Goal: Task Accomplishment & Management: Complete application form

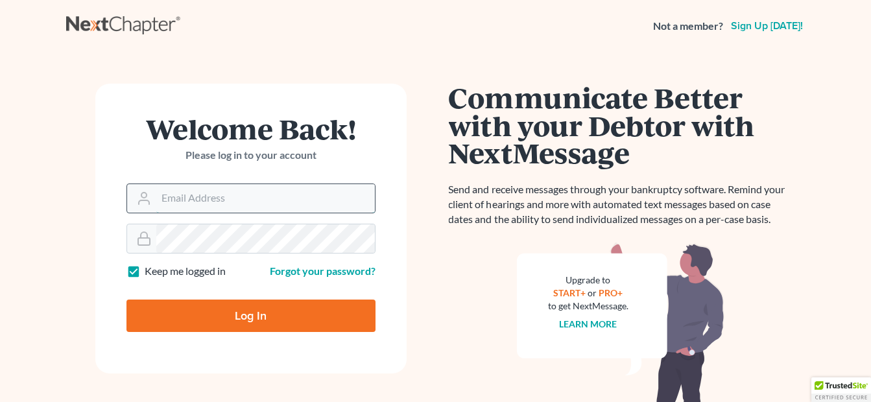
click at [283, 208] on input "Email Address" at bounding box center [265, 198] width 219 height 29
type input "fesenmyer_law@hotmail.com"
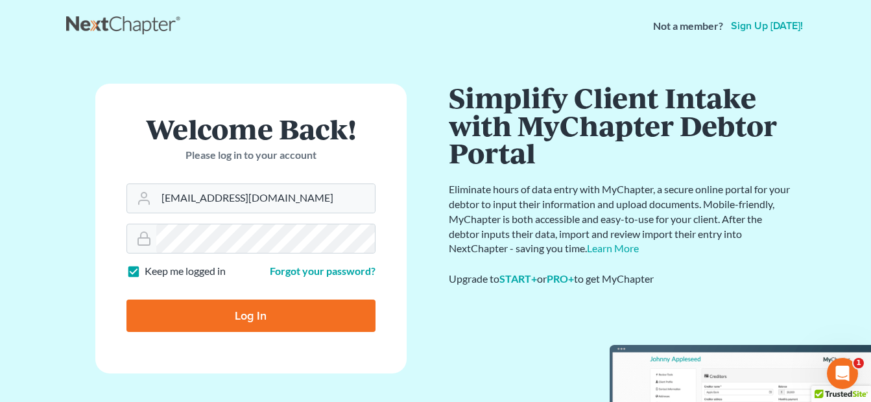
click at [259, 311] on input "Log In" at bounding box center [251, 316] width 249 height 32
type input "Thinking..."
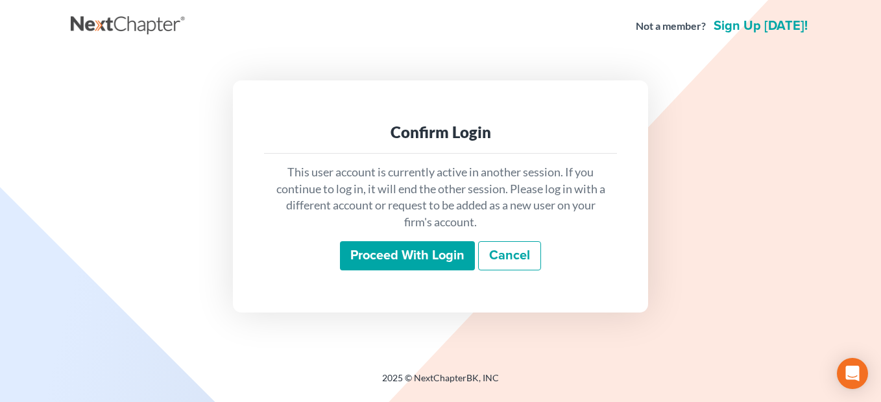
click at [445, 260] on input "Proceed with login" at bounding box center [407, 256] width 135 height 30
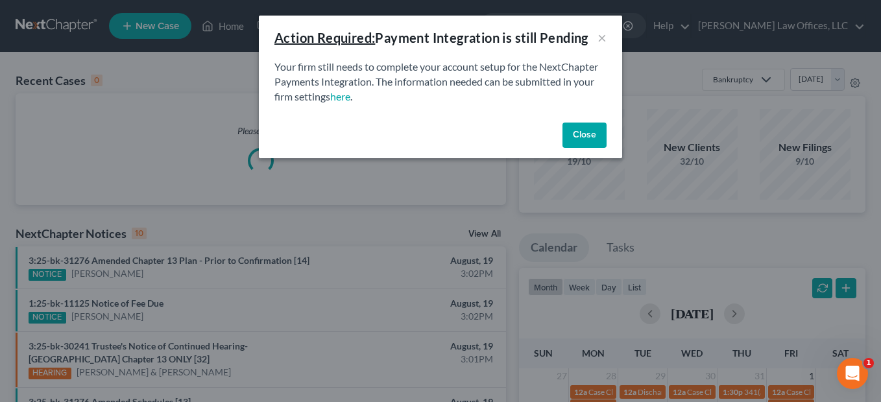
click at [581, 141] on button "Close" at bounding box center [584, 136] width 44 height 26
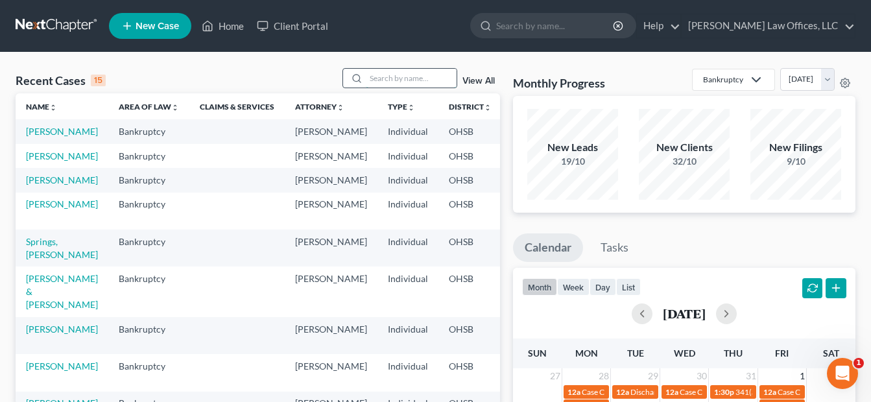
click at [418, 80] on input "search" at bounding box center [411, 78] width 91 height 19
type input "[PERSON_NAME]"
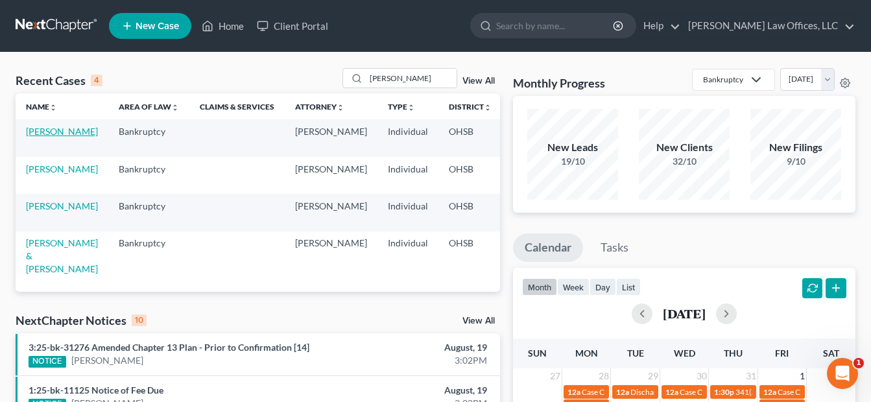
click at [49, 137] on link "[PERSON_NAME]" at bounding box center [62, 131] width 72 height 11
select select "0"
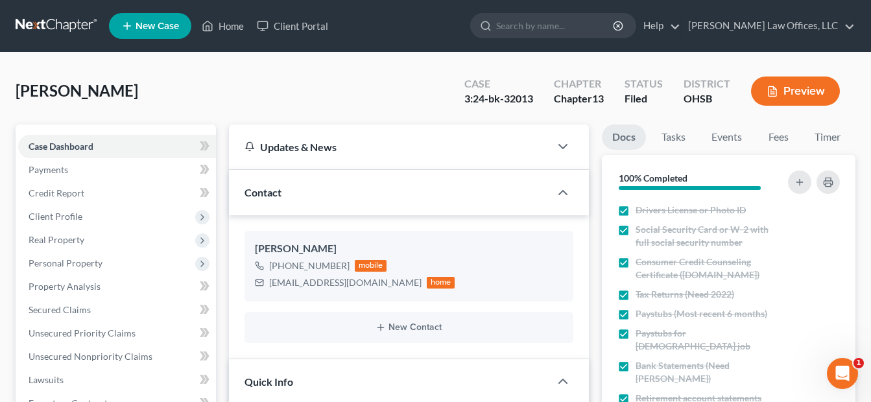
scroll to position [260, 0]
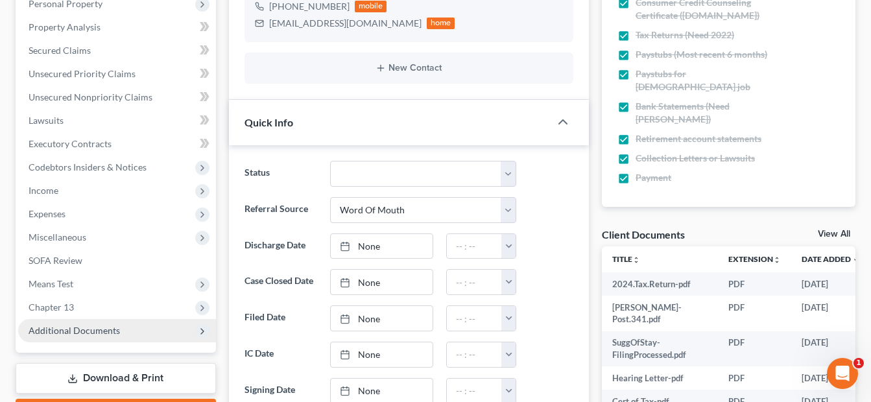
click at [100, 329] on span "Additional Documents" at bounding box center [74, 330] width 91 height 11
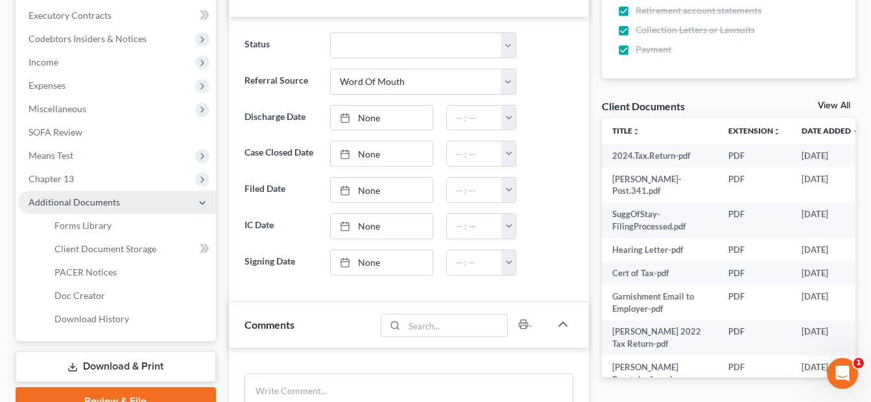
scroll to position [389, 0]
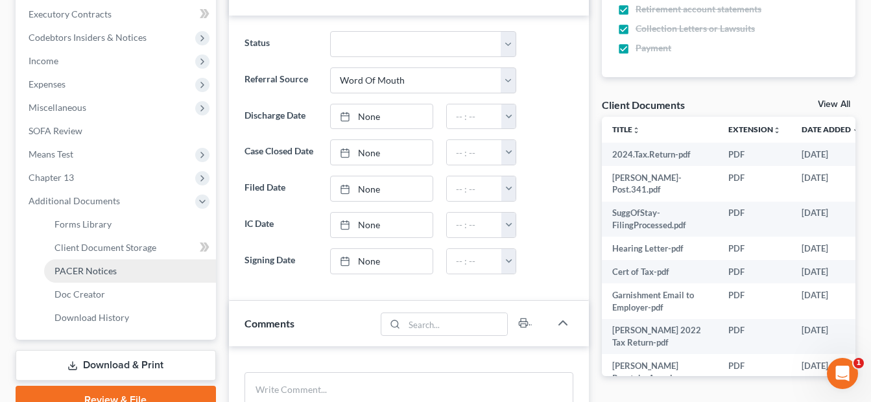
click at [145, 275] on link "PACER Notices" at bounding box center [130, 271] width 172 height 23
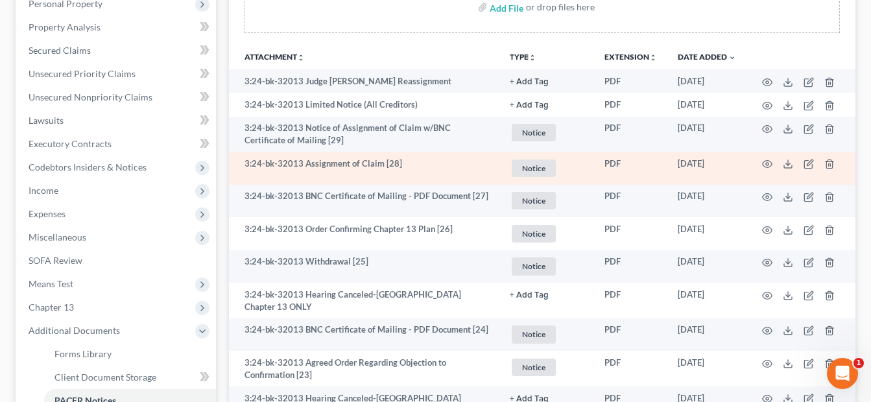
scroll to position [324, 0]
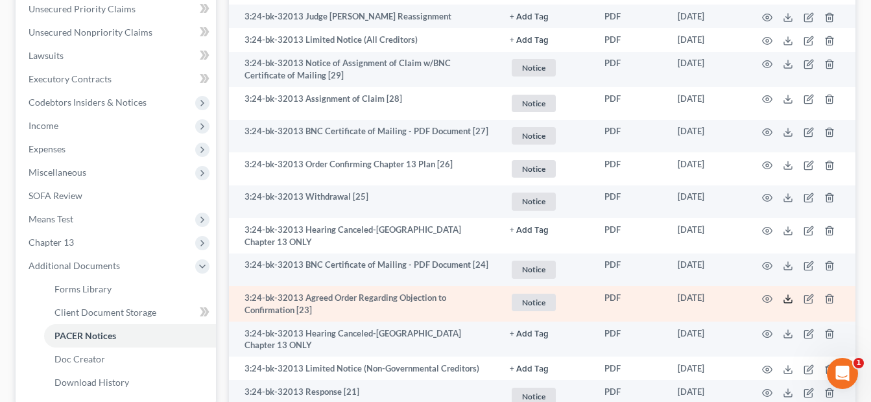
click at [784, 294] on icon at bounding box center [788, 299] width 10 height 10
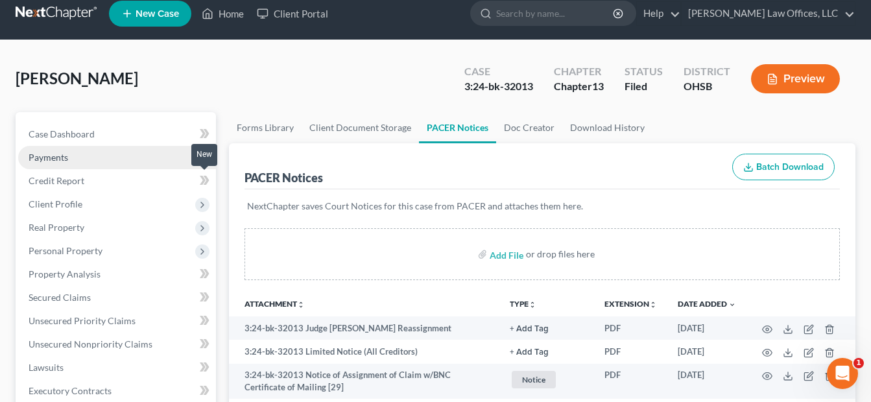
scroll to position [0, 0]
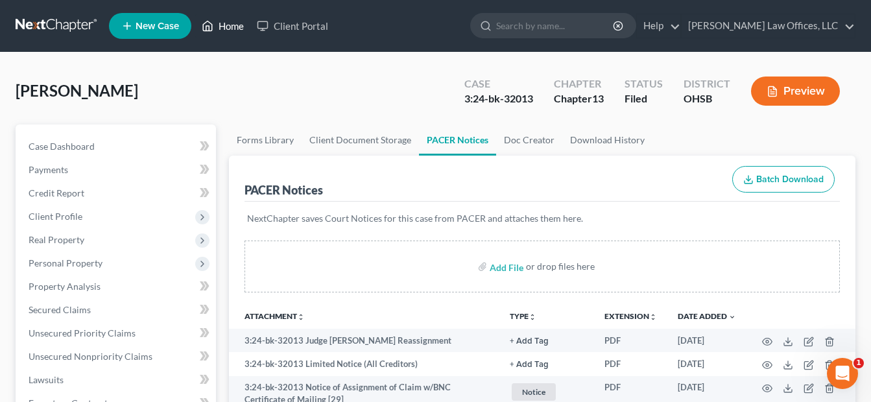
click at [235, 22] on link "Home" at bounding box center [222, 25] width 55 height 23
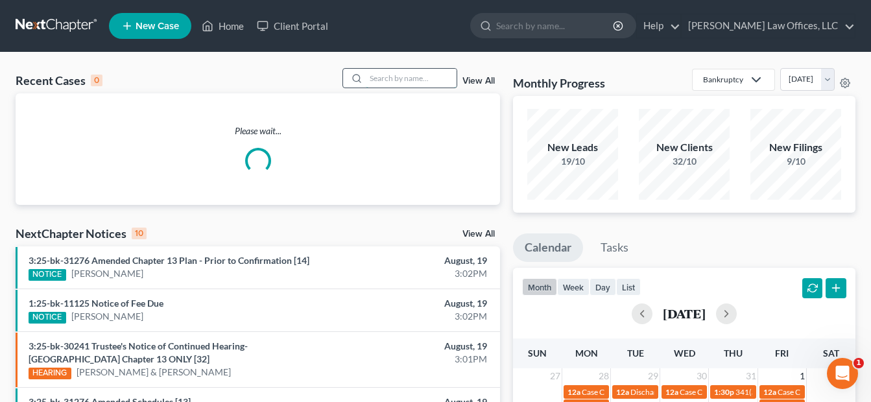
click at [394, 80] on input "search" at bounding box center [411, 78] width 91 height 19
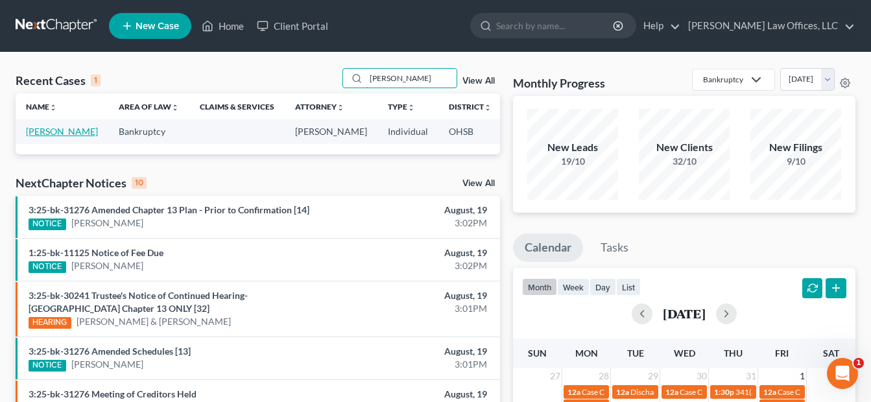
type input "[PERSON_NAME]"
click at [43, 132] on link "[PERSON_NAME]" at bounding box center [62, 131] width 72 height 11
select select "4"
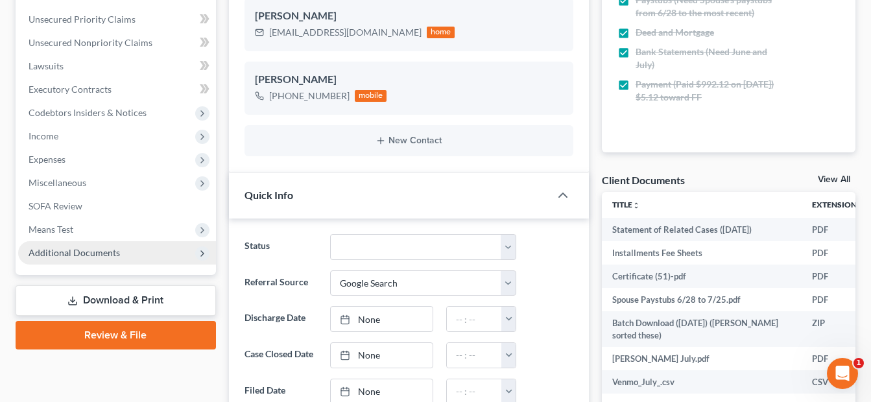
scroll to position [324, 0]
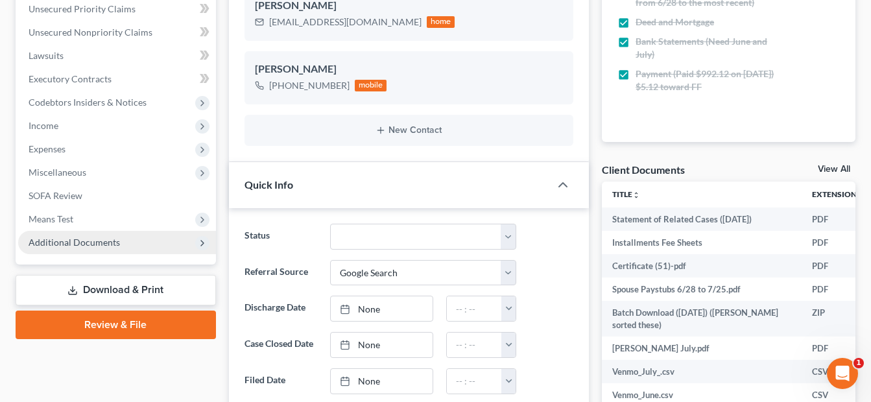
click at [108, 243] on span "Additional Documents" at bounding box center [74, 242] width 91 height 11
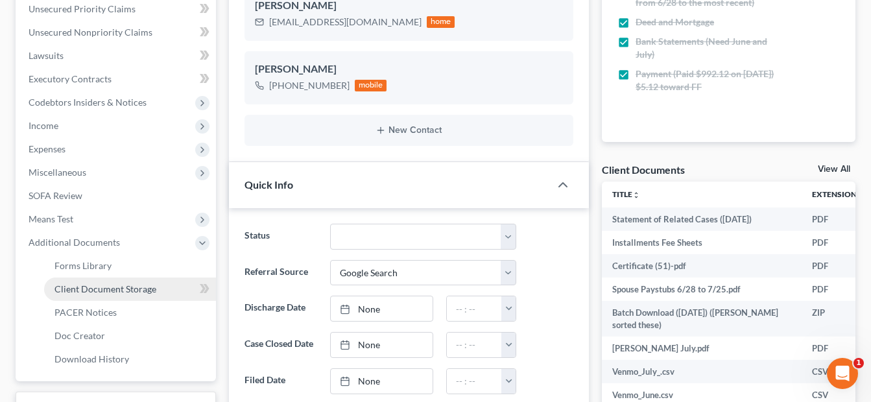
click at [120, 284] on span "Client Document Storage" at bounding box center [105, 289] width 102 height 11
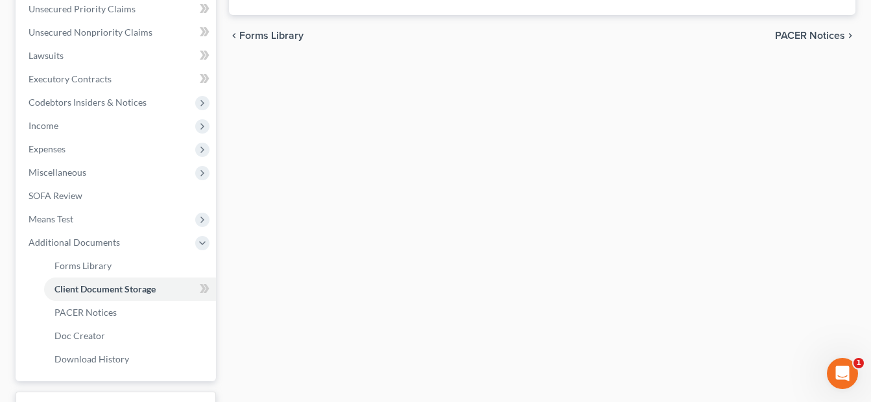
scroll to position [319, 0]
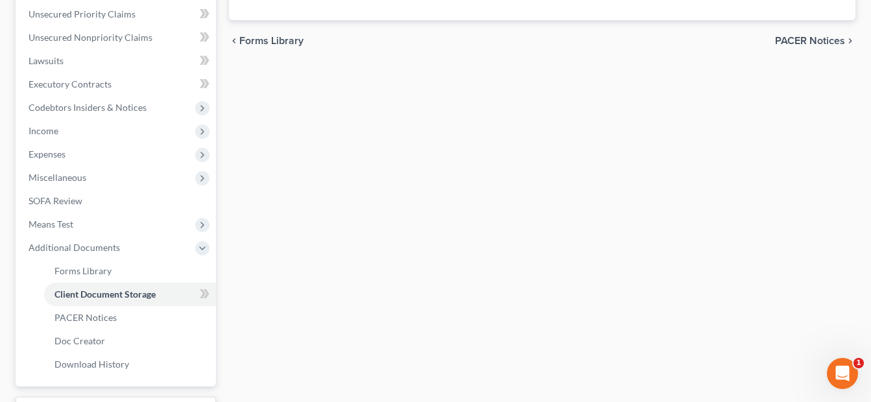
select select "7"
select select "37"
select select "52"
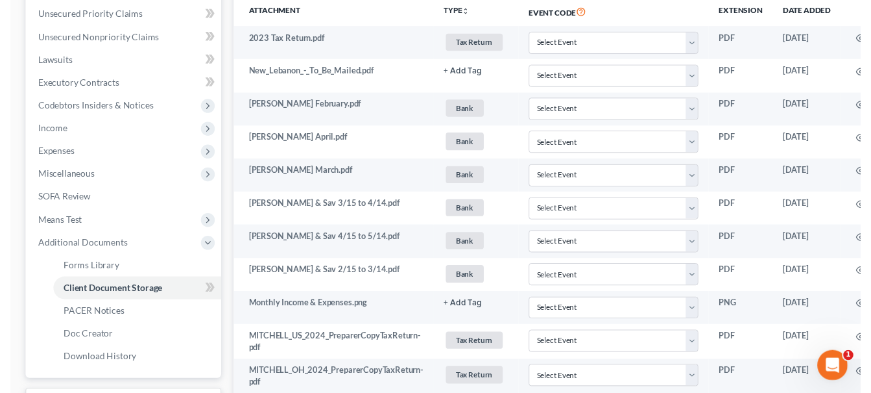
scroll to position [0, 0]
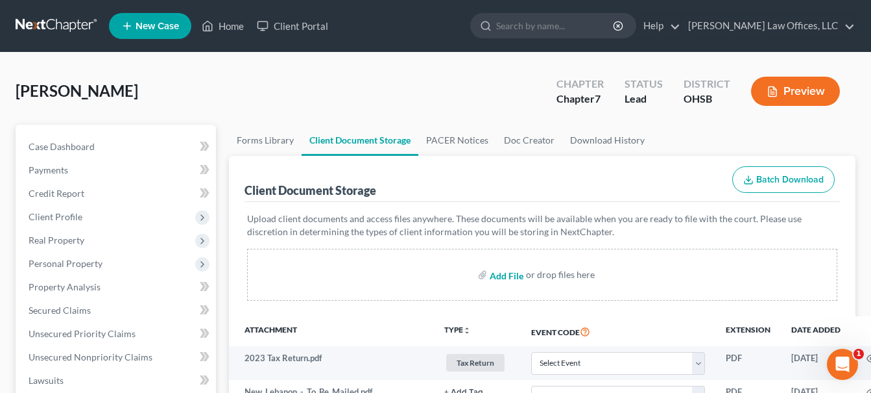
click at [504, 271] on input "file" at bounding box center [505, 274] width 31 height 23
type input "C:\fakepath\Non-Filing Spouse's.Add.Income.pdf"
select select "7"
select select "37"
select select "52"
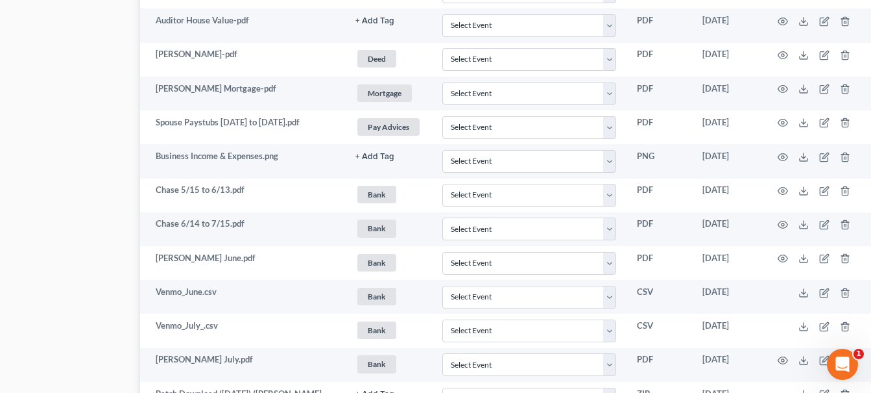
scroll to position [953, 91]
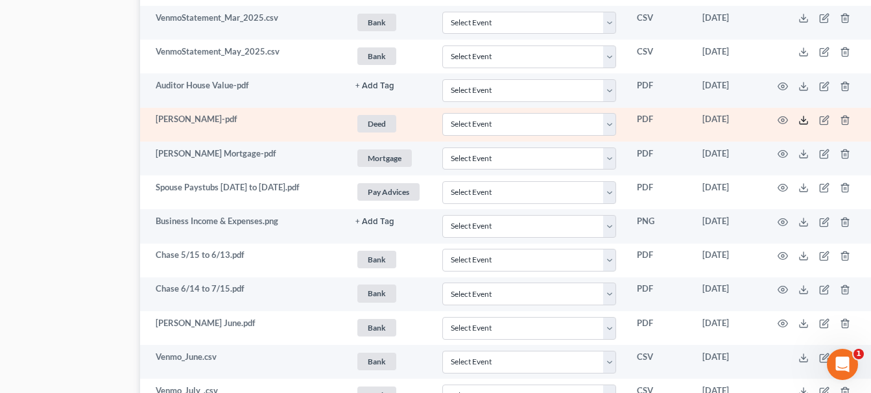
click at [804, 117] on line at bounding box center [804, 118] width 0 height 5
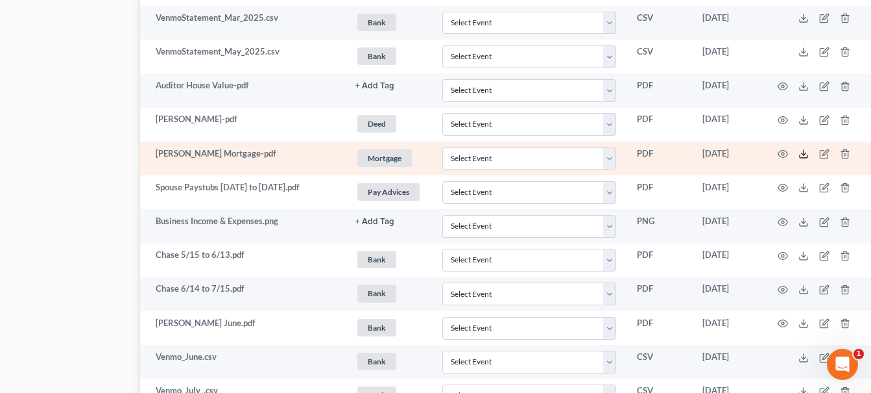
click at [804, 154] on line at bounding box center [804, 152] width 0 height 5
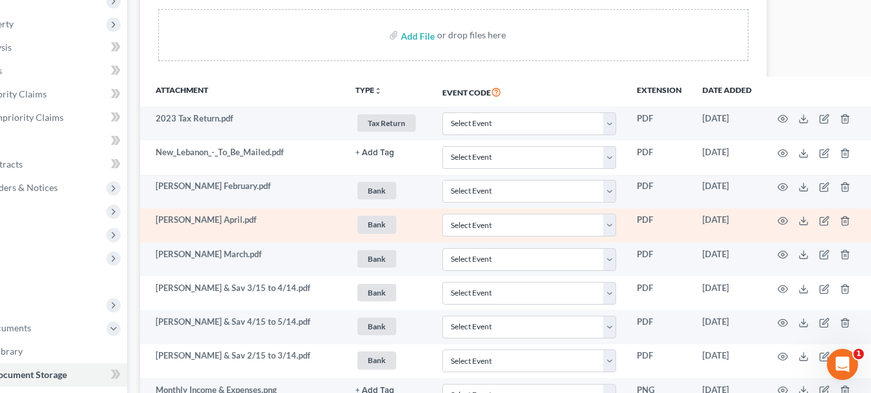
scroll to position [499, 91]
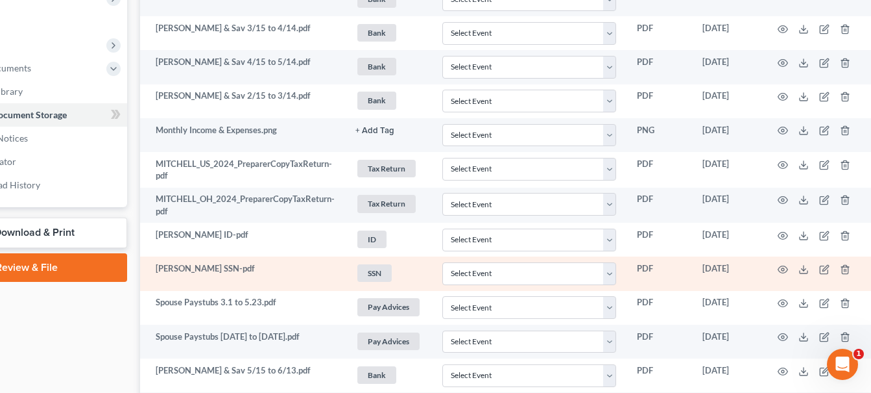
click at [204, 270] on td "[PERSON_NAME] SSN-pdf" at bounding box center [242, 273] width 205 height 34
click at [804, 269] on icon at bounding box center [804, 269] width 10 height 10
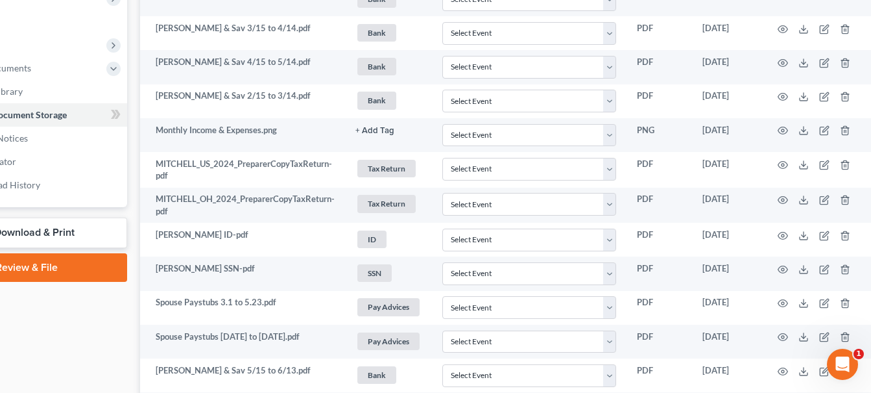
click at [62, 236] on link "Download & Print" at bounding box center [27, 232] width 200 height 30
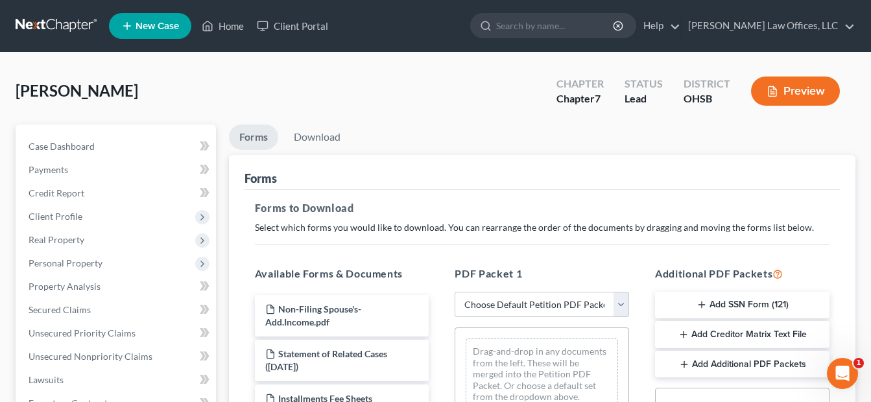
click at [731, 304] on button "Add SSN Form (121)" at bounding box center [742, 305] width 175 height 27
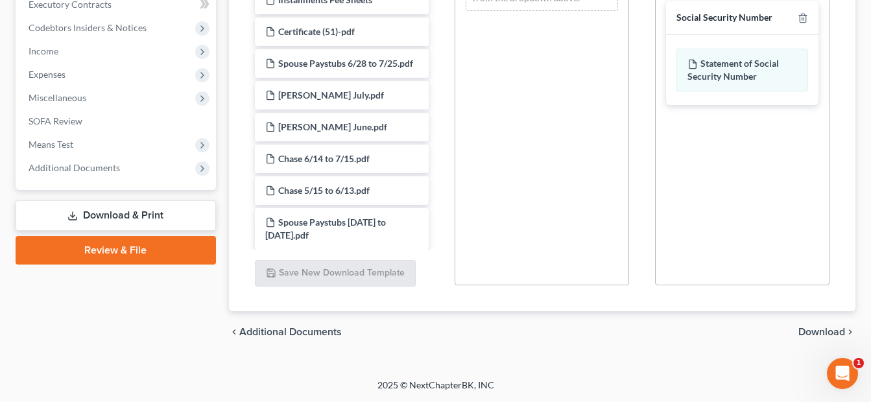
click at [819, 332] on span "Download" at bounding box center [822, 332] width 47 height 10
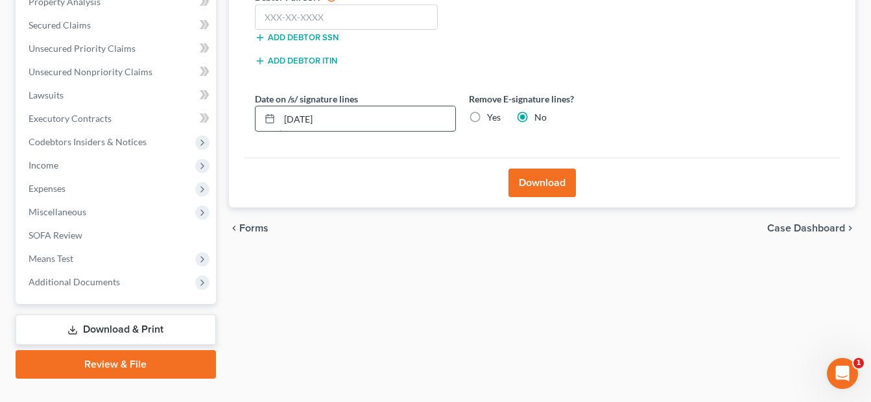
scroll to position [181, 0]
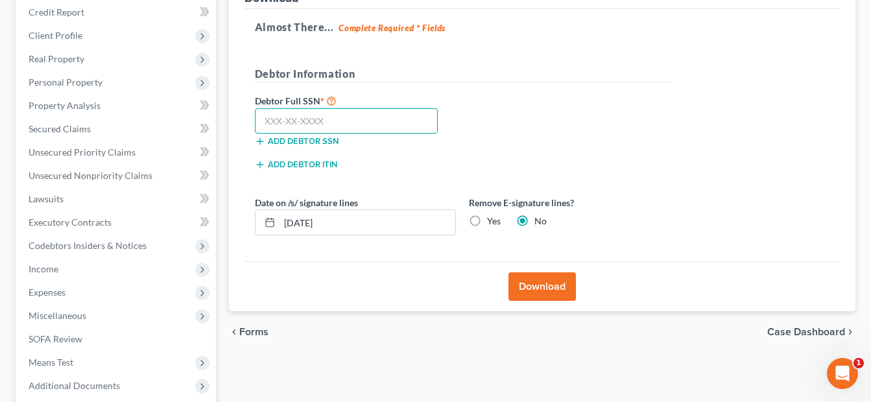
click at [309, 113] on input "text" at bounding box center [347, 121] width 184 height 26
type input "297-04-2324"
click at [333, 304] on div "Download" at bounding box center [543, 286] width 596 height 50
click at [544, 287] on button "Download" at bounding box center [542, 286] width 67 height 29
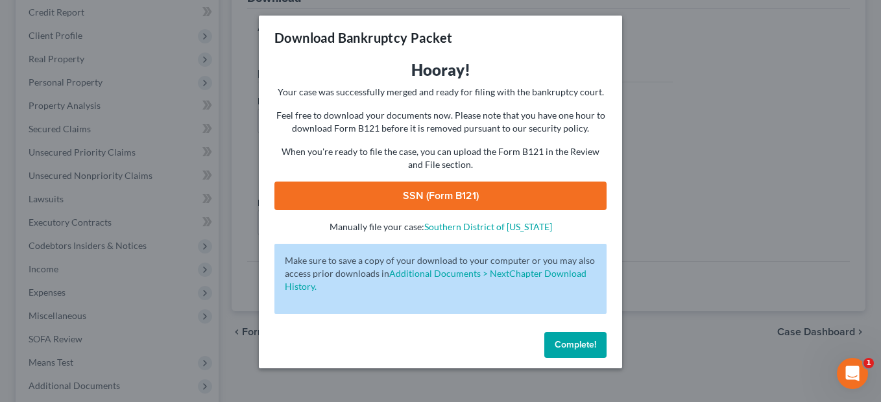
click at [432, 202] on link "SSN (Form B121)" at bounding box center [440, 196] width 332 height 29
click at [573, 344] on span "Complete!" at bounding box center [576, 344] width 42 height 11
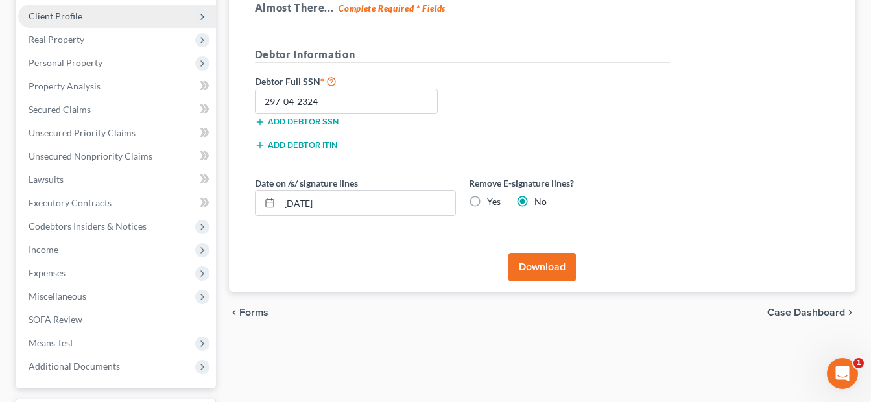
scroll to position [311, 0]
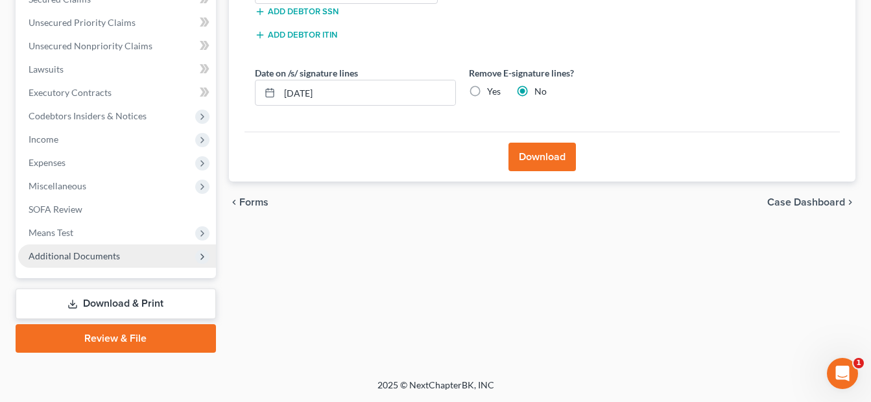
click at [118, 261] on span "Additional Documents" at bounding box center [117, 256] width 198 height 23
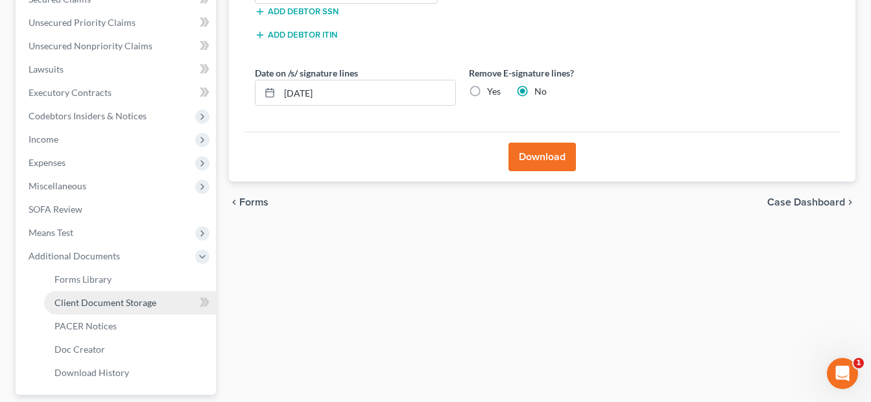
click at [135, 295] on link "Client Document Storage" at bounding box center [130, 302] width 172 height 23
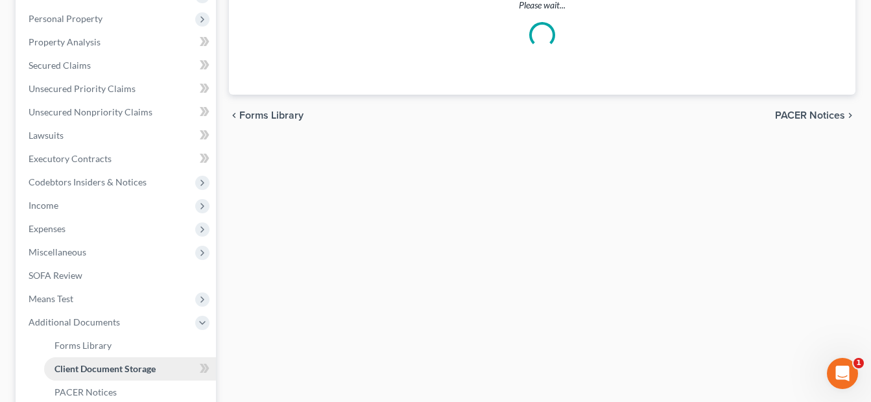
scroll to position [106, 0]
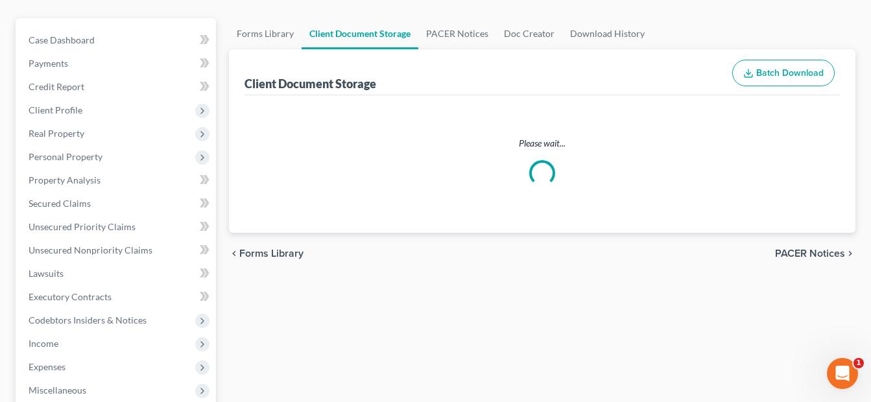
select select "7"
select select "37"
select select "52"
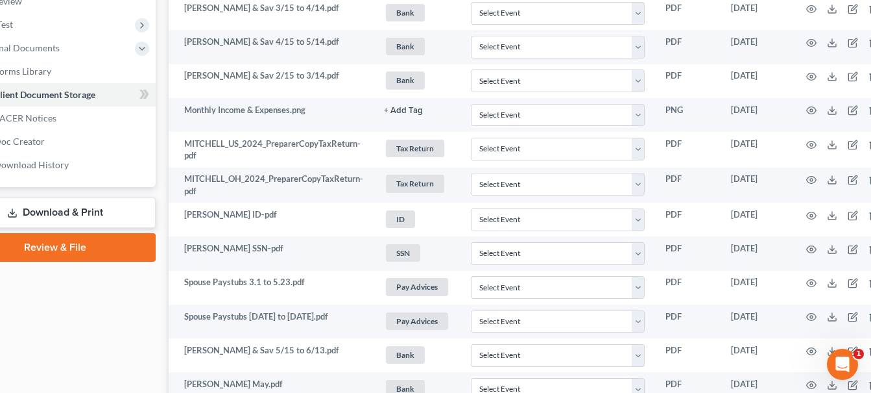
scroll to position [519, 91]
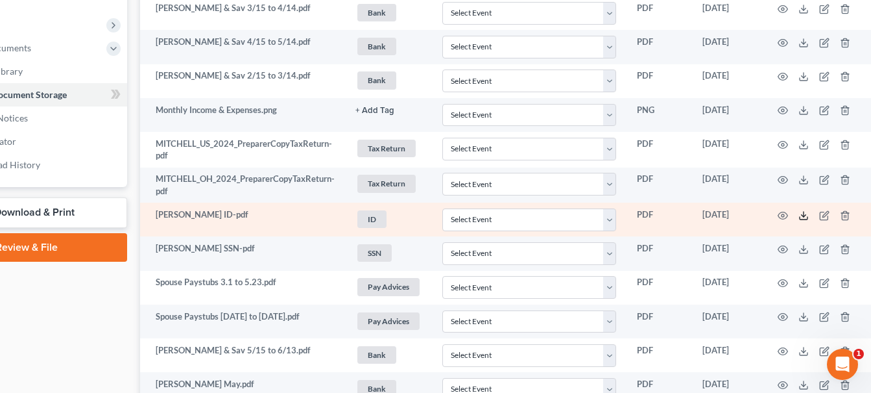
click at [804, 215] on polyline at bounding box center [804, 215] width 5 height 2
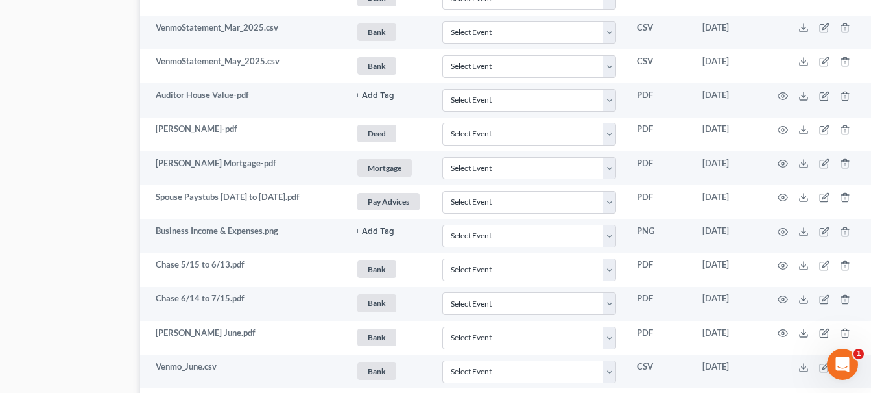
scroll to position [973, 91]
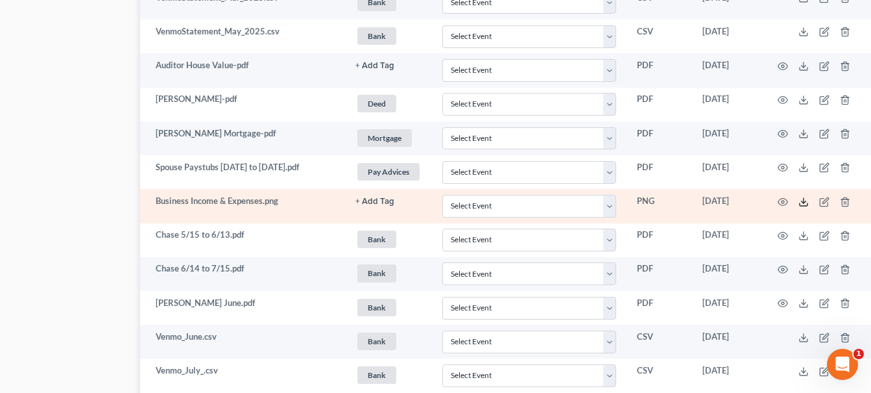
click at [804, 202] on line at bounding box center [804, 200] width 0 height 5
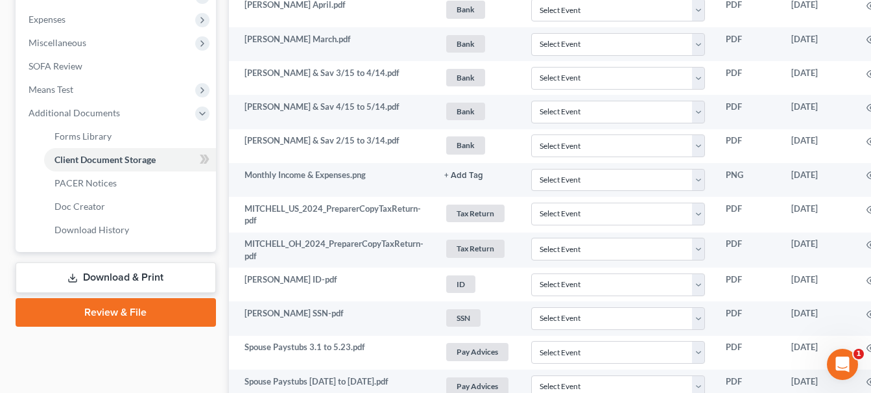
scroll to position [260, 0]
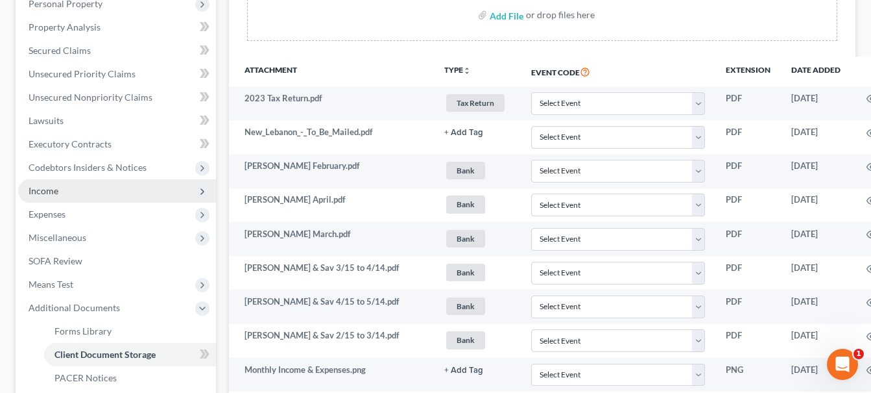
click at [60, 193] on span "Income" at bounding box center [117, 190] width 198 height 23
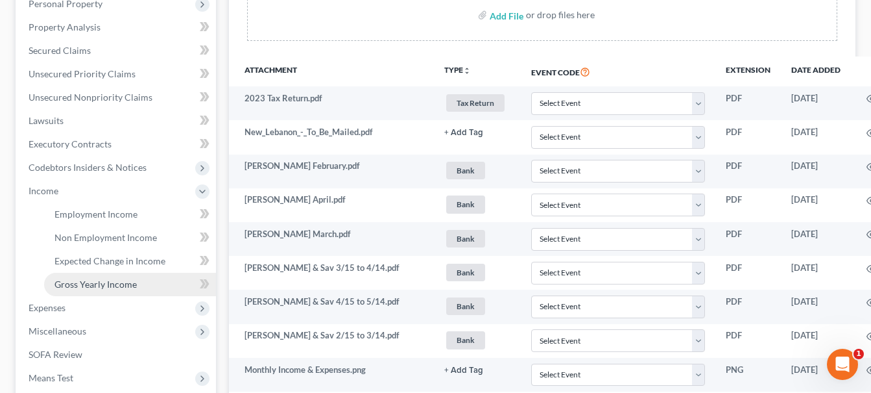
click at [77, 279] on span "Gross Yearly Income" at bounding box center [95, 283] width 82 height 11
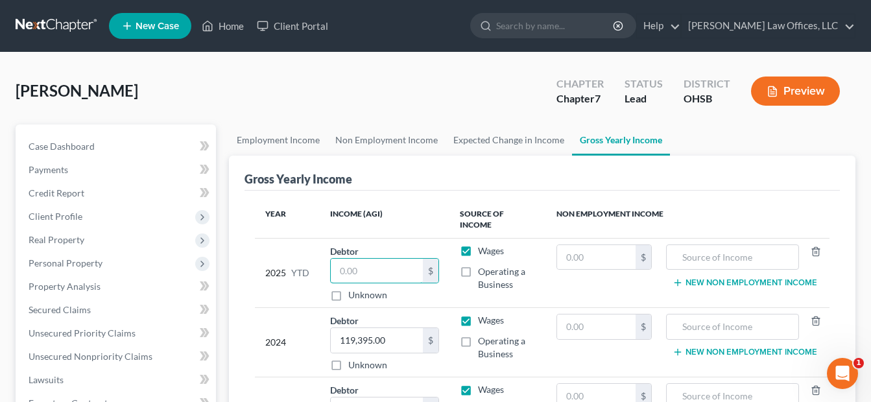
drag, startPoint x: 333, startPoint y: 254, endPoint x: 326, endPoint y: 255, distance: 6.5
click at [327, 254] on td "Debtor $ Unknown Balance Undetermined $ Unknown" at bounding box center [385, 272] width 130 height 69
type input "7,078.00"
click at [73, 264] on span "Personal Property" at bounding box center [66, 263] width 74 height 11
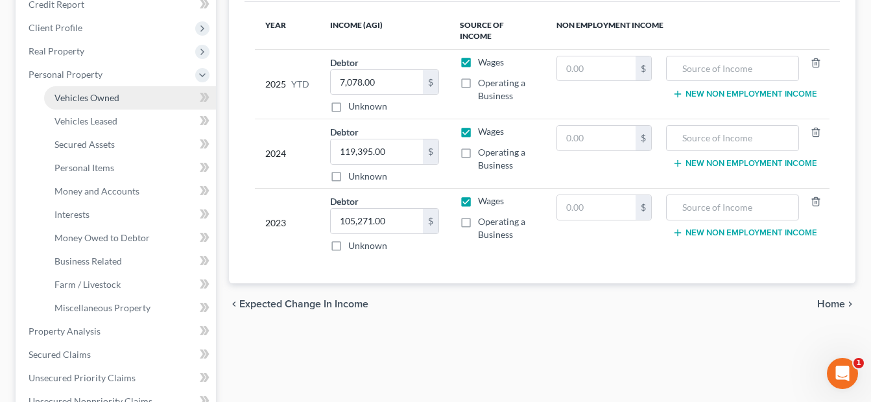
scroll to position [195, 0]
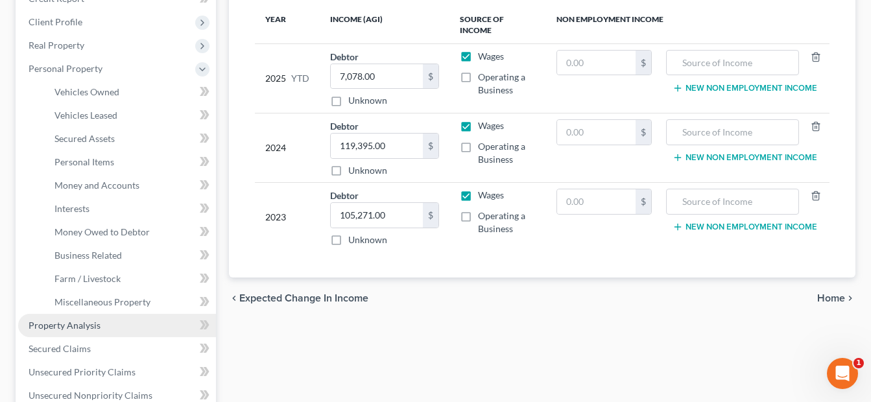
click at [84, 324] on span "Property Analysis" at bounding box center [65, 325] width 72 height 11
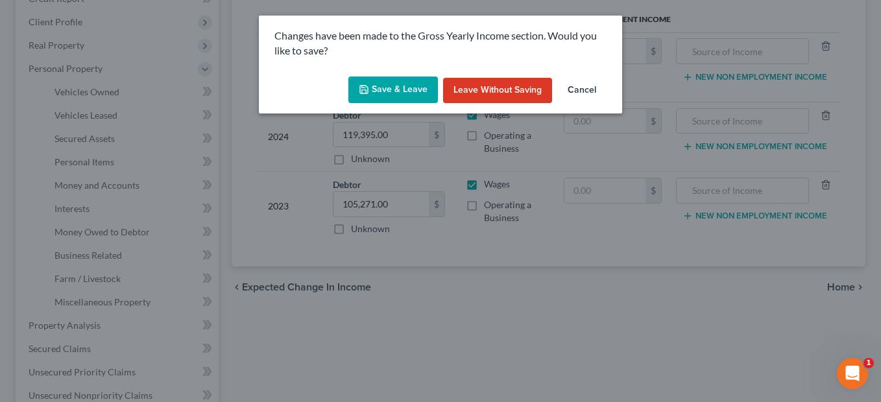
click at [411, 88] on button "Save & Leave" at bounding box center [393, 90] width 90 height 27
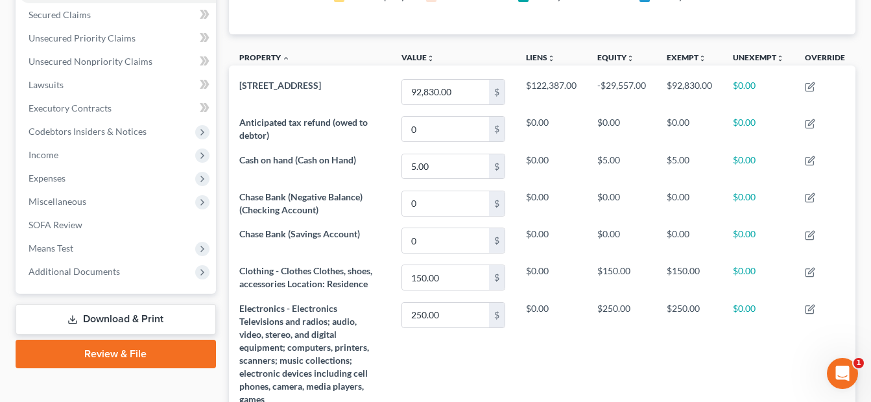
scroll to position [101, 0]
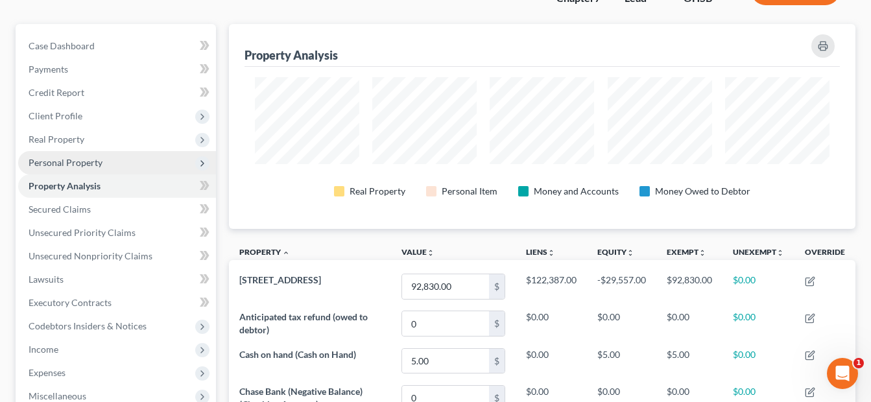
click at [69, 165] on span "Personal Property" at bounding box center [66, 162] width 74 height 11
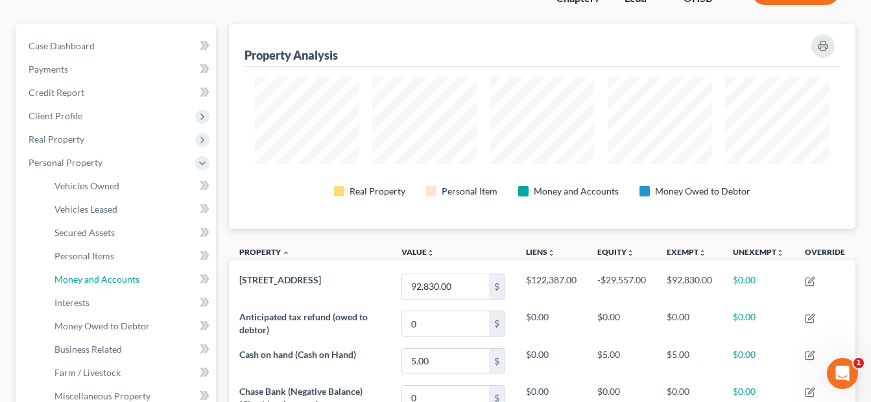
drag, startPoint x: 85, startPoint y: 282, endPoint x: 217, endPoint y: 279, distance: 131.7
click at [85, 283] on span "Money and Accounts" at bounding box center [96, 279] width 85 height 11
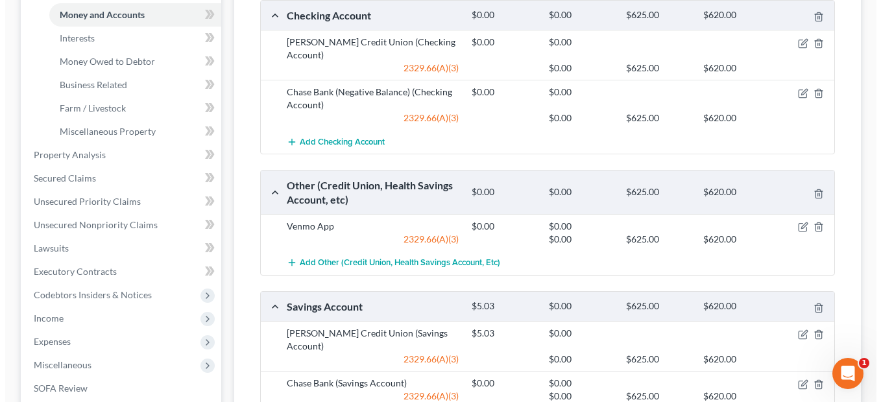
scroll to position [519, 0]
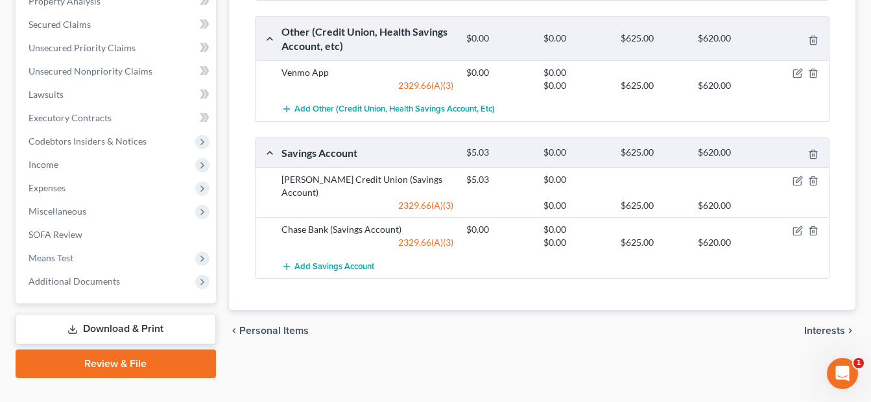
click at [791, 180] on div at bounding box center [800, 179] width 62 height 13
click at [797, 180] on icon "button" at bounding box center [798, 181] width 10 height 10
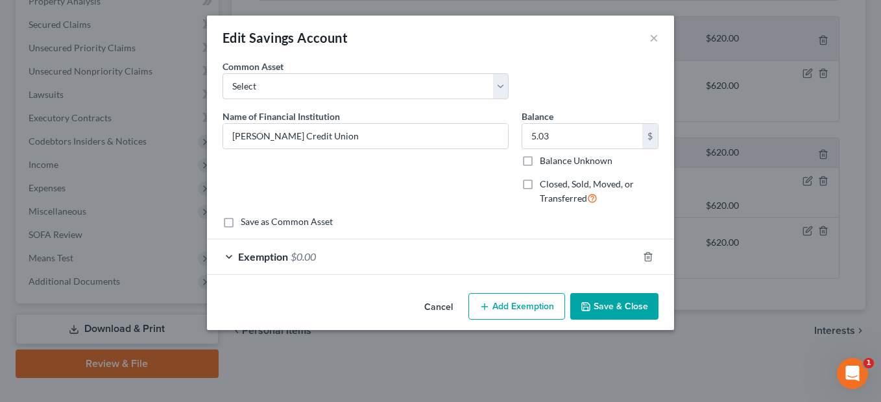
click at [370, 250] on div "Exemption $0.00" at bounding box center [422, 256] width 431 height 34
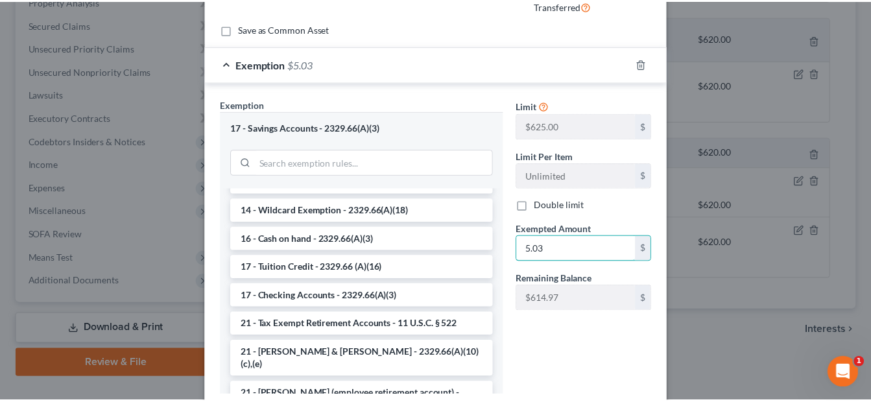
scroll to position [280, 0]
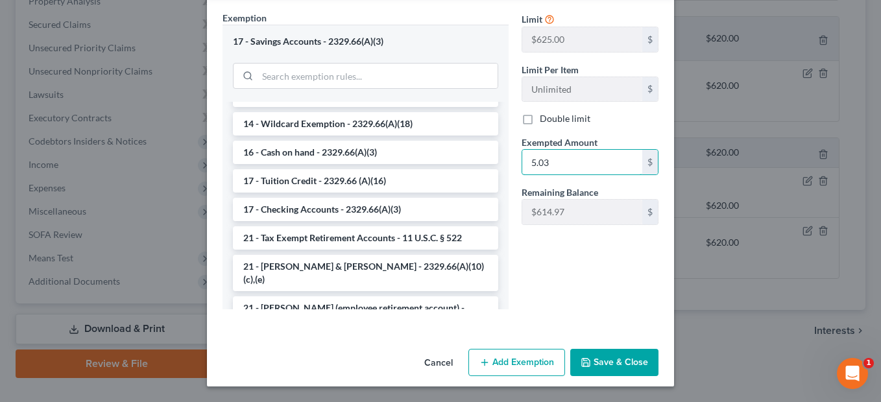
type input "5.03"
click at [603, 359] on button "Save & Close" at bounding box center [614, 362] width 88 height 27
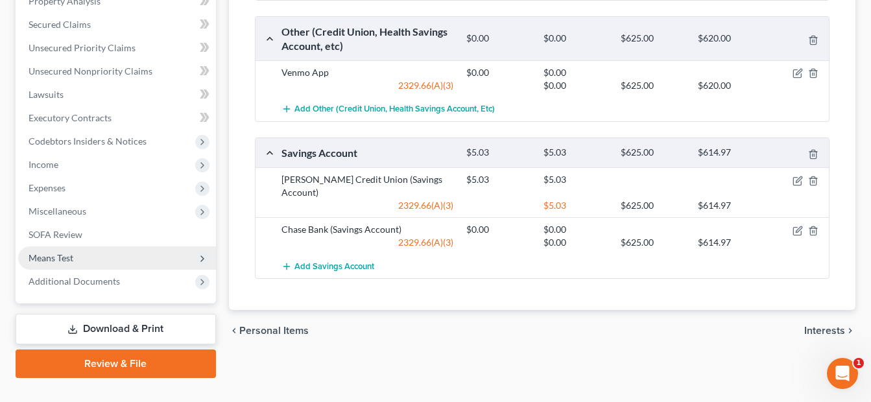
click at [57, 260] on span "Means Test" at bounding box center [51, 257] width 45 height 11
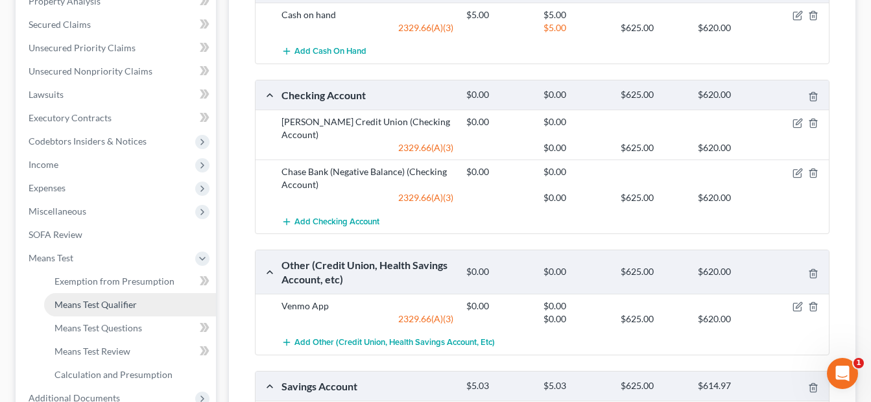
click at [111, 310] on link "Means Test Qualifier" at bounding box center [130, 304] width 172 height 23
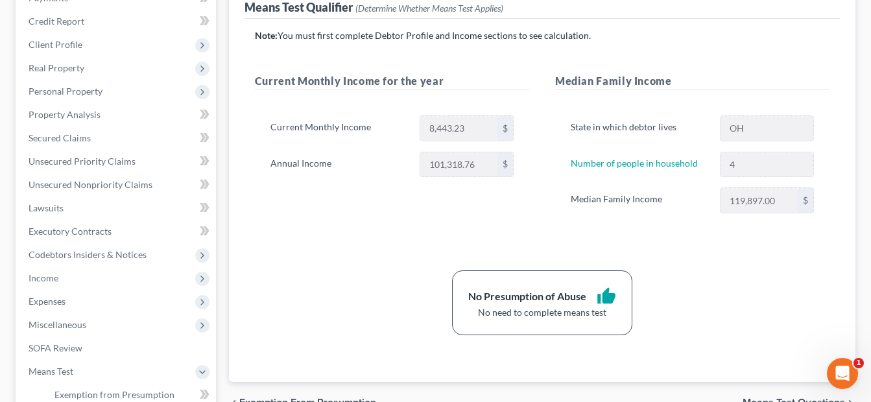
scroll to position [195, 0]
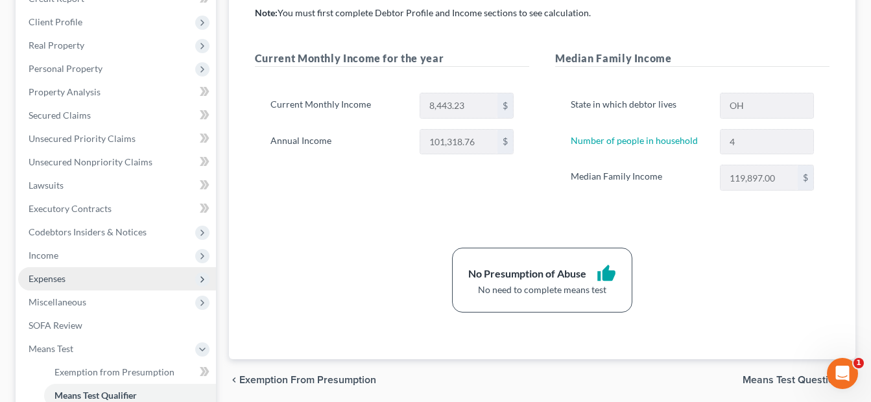
click at [125, 277] on span "Expenses" at bounding box center [117, 278] width 198 height 23
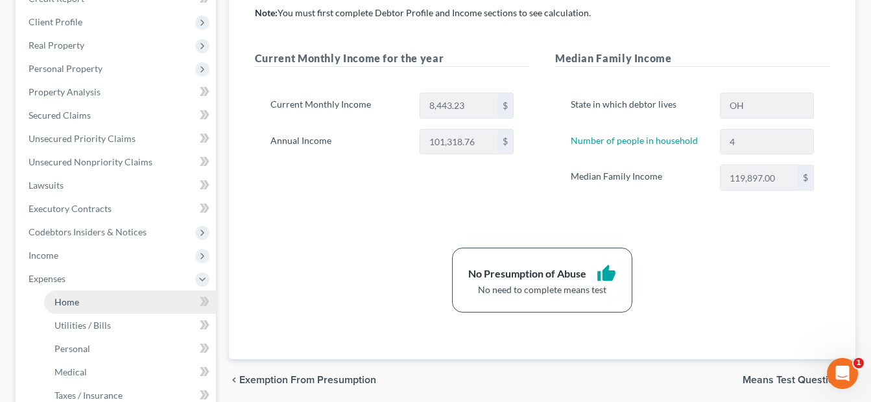
click at [97, 300] on link "Home" at bounding box center [130, 302] width 172 height 23
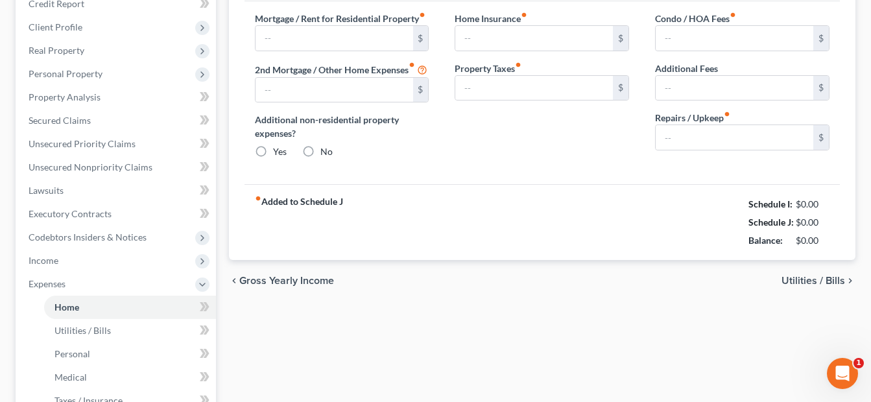
type input "916.00"
radio input "true"
type input "125.00"
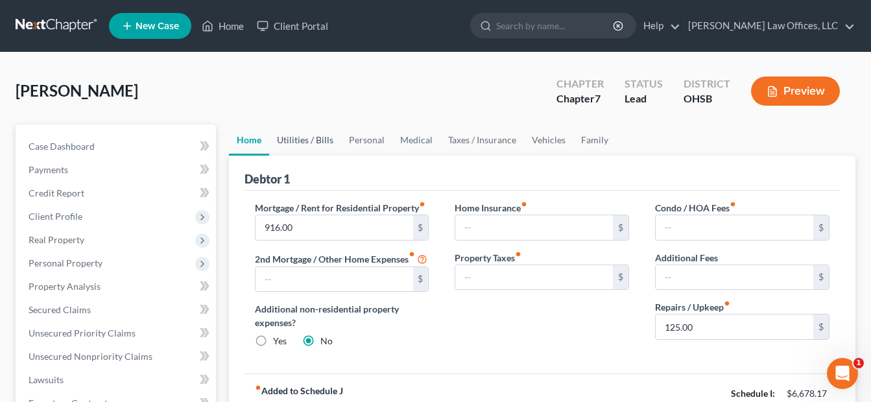
click at [312, 145] on link "Utilities / Bills" at bounding box center [305, 140] width 72 height 31
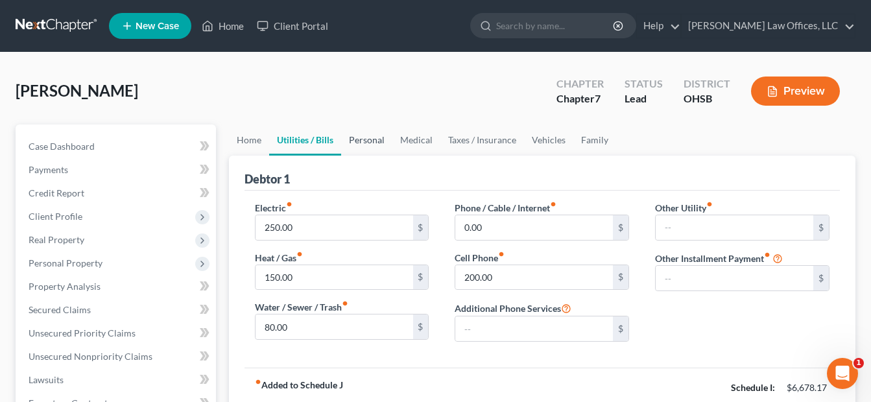
click at [360, 144] on link "Personal" at bounding box center [366, 140] width 51 height 31
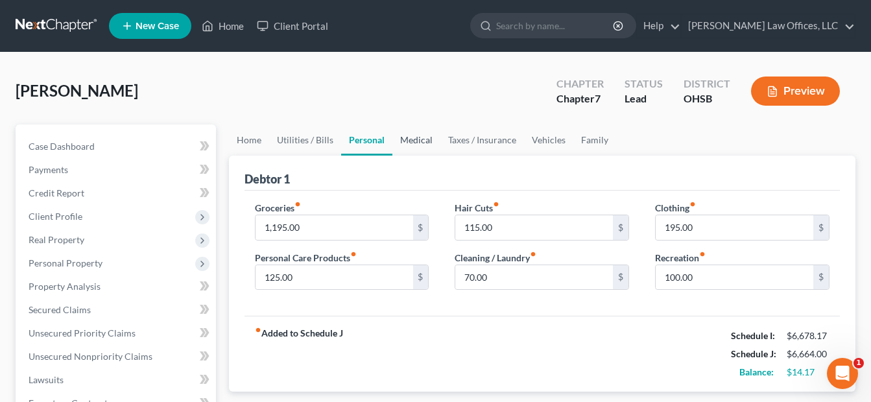
click at [409, 141] on link "Medical" at bounding box center [417, 140] width 48 height 31
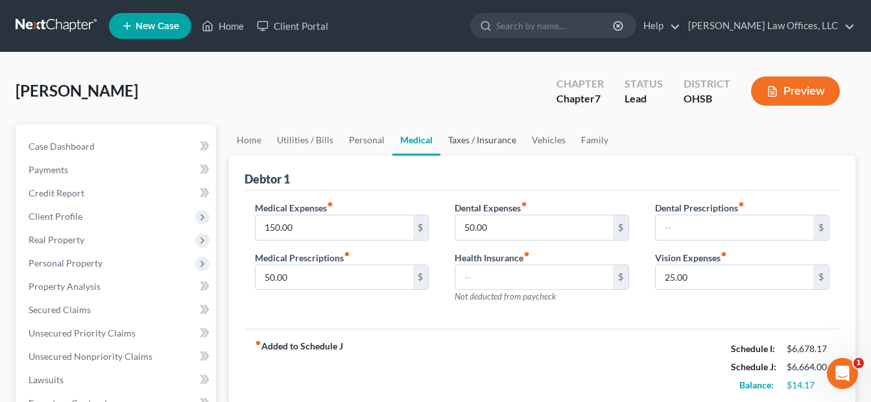
click at [487, 141] on link "Taxes / Insurance" at bounding box center [483, 140] width 84 height 31
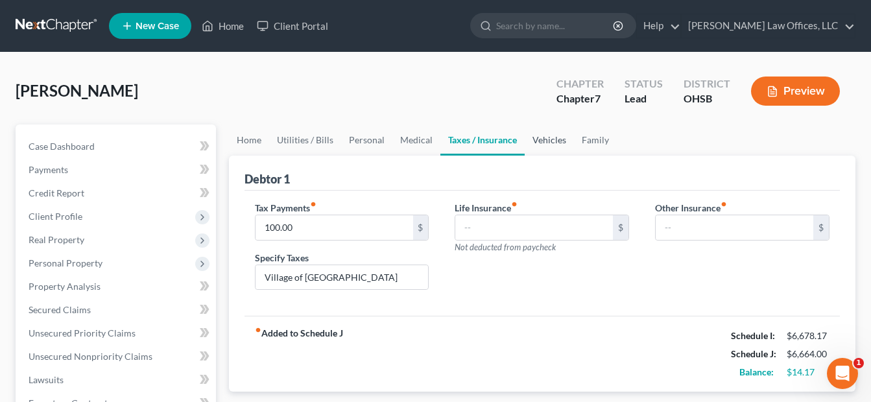
click at [538, 141] on link "Vehicles" at bounding box center [549, 140] width 49 height 31
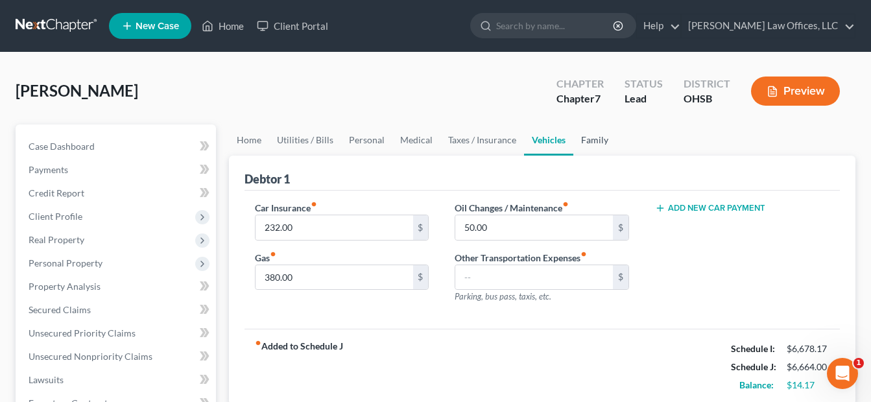
click at [596, 139] on link "Family" at bounding box center [595, 140] width 43 height 31
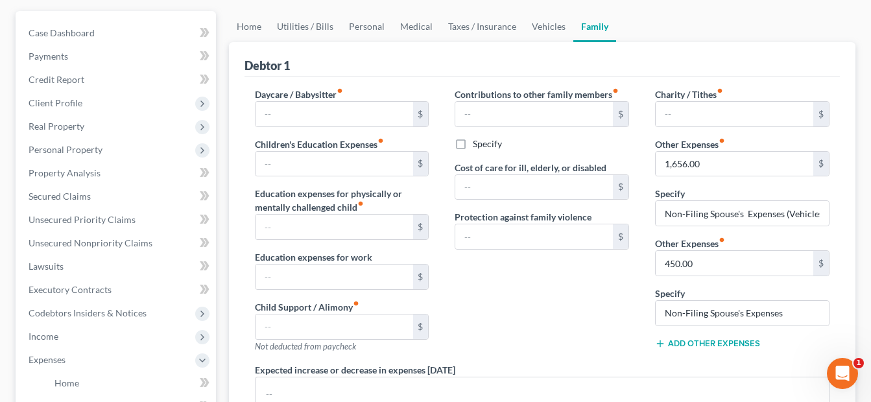
scroll to position [195, 0]
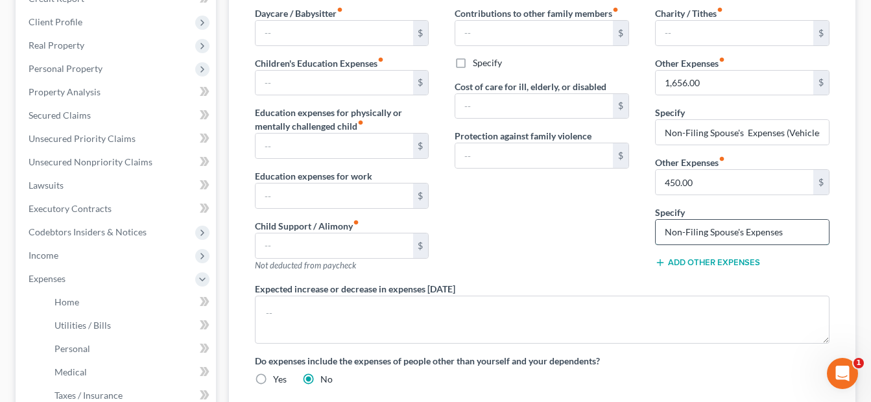
click at [784, 233] on input "Non-Filing Spouse's Expenses" at bounding box center [742, 232] width 173 height 25
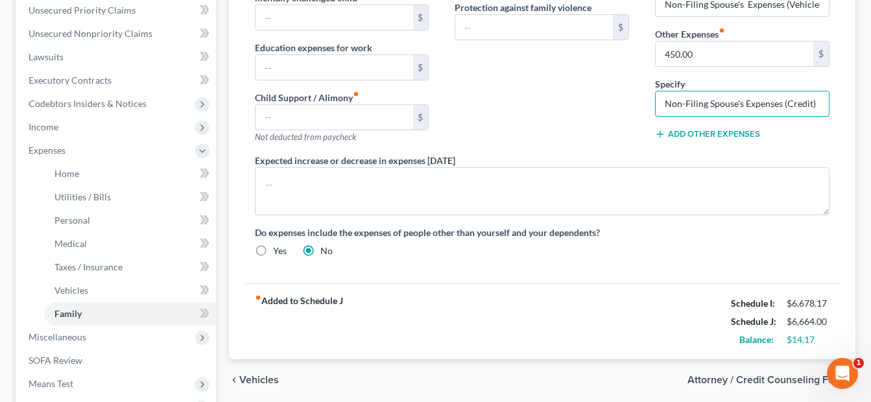
scroll to position [324, 0]
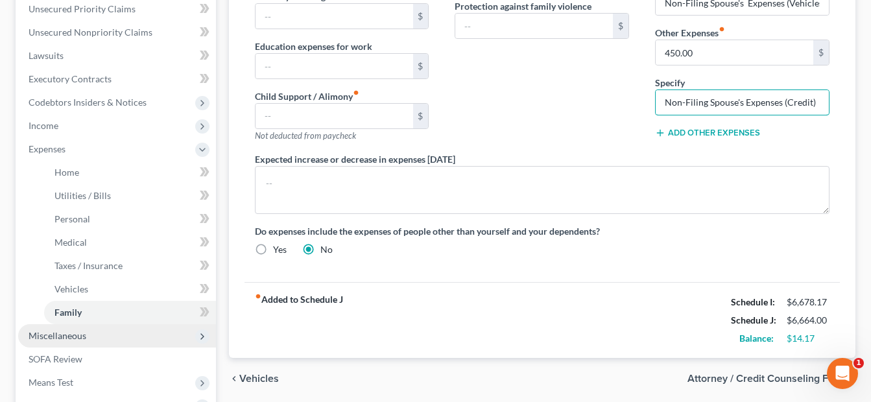
type input "Non-Filing Spouse's Expenses (Credit)"
click at [73, 337] on span "Miscellaneous" at bounding box center [58, 335] width 58 height 11
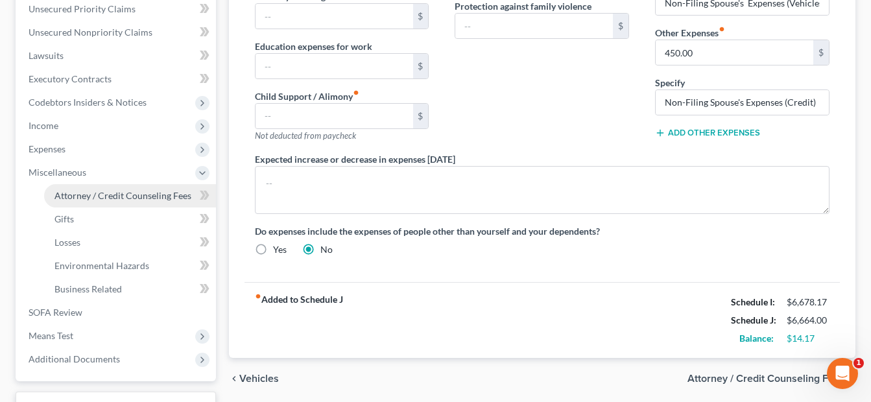
click at [153, 200] on span "Attorney / Credit Counseling Fees" at bounding box center [122, 195] width 137 height 11
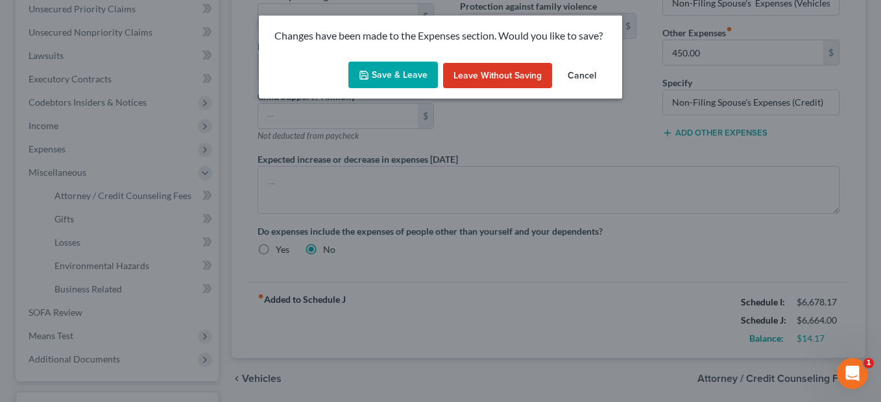
click at [396, 77] on button "Save & Leave" at bounding box center [393, 75] width 90 height 27
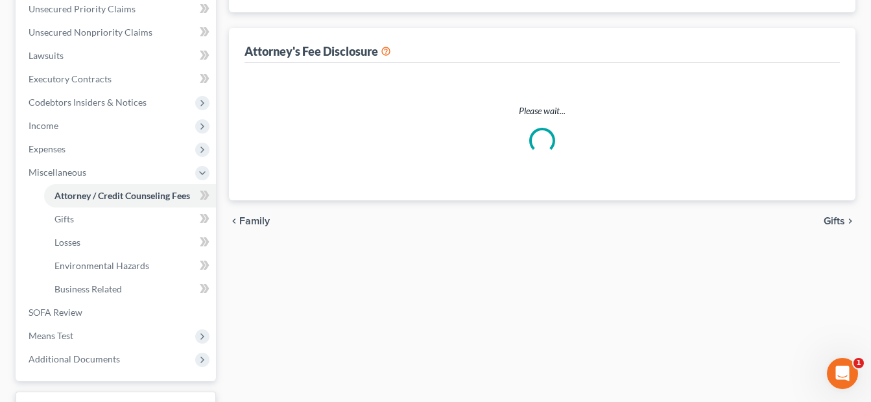
select select "1"
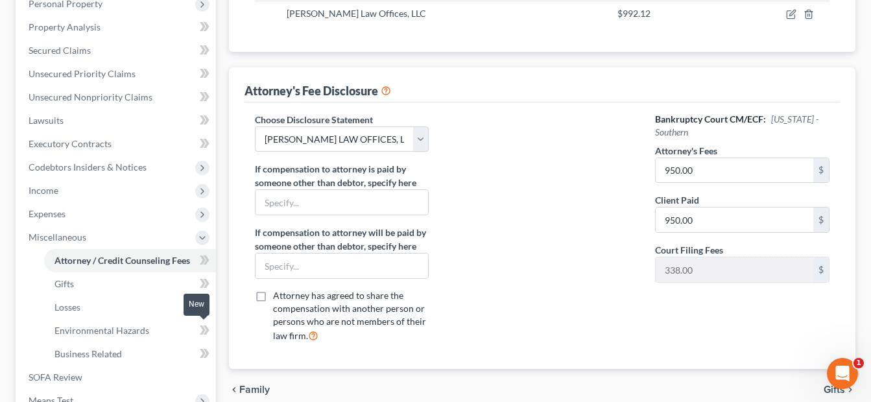
scroll to position [428, 0]
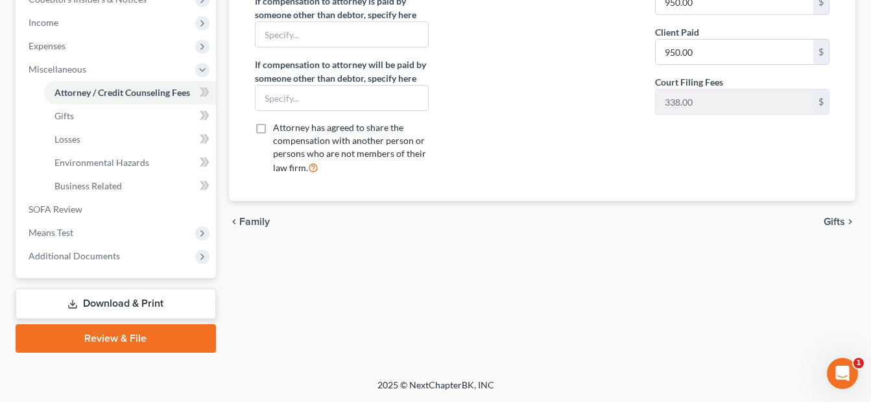
click at [118, 335] on link "Review & File" at bounding box center [116, 338] width 200 height 29
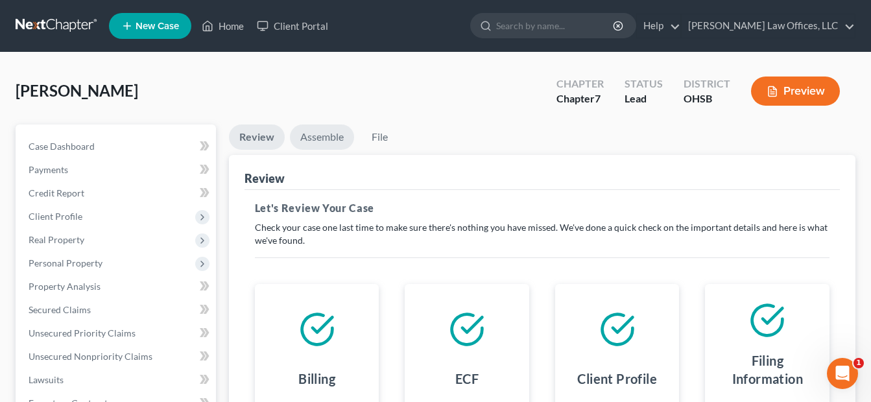
click at [322, 142] on link "Assemble" at bounding box center [322, 137] width 64 height 25
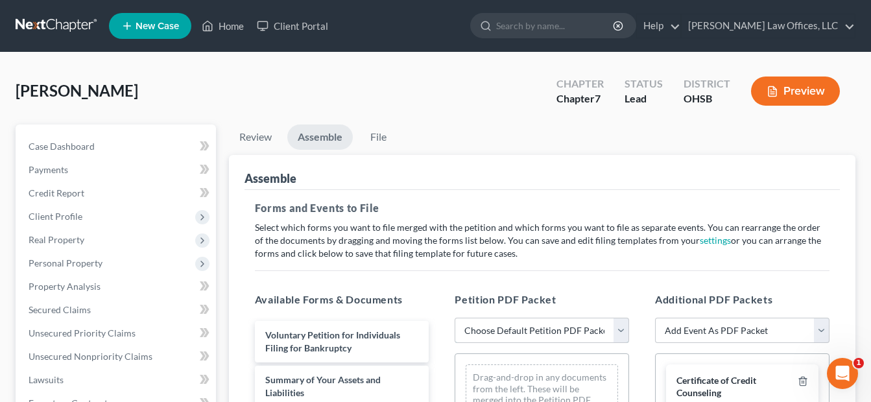
click at [620, 326] on select "Choose Default Petition PDF Packet Emergency Filing (Voluntary Petition and Cre…" at bounding box center [542, 331] width 175 height 26
select select "4"
click at [455, 318] on select "Choose Default Petition PDF Packet Emergency Filing (Voluntary Petition and Cre…" at bounding box center [542, 331] width 175 height 26
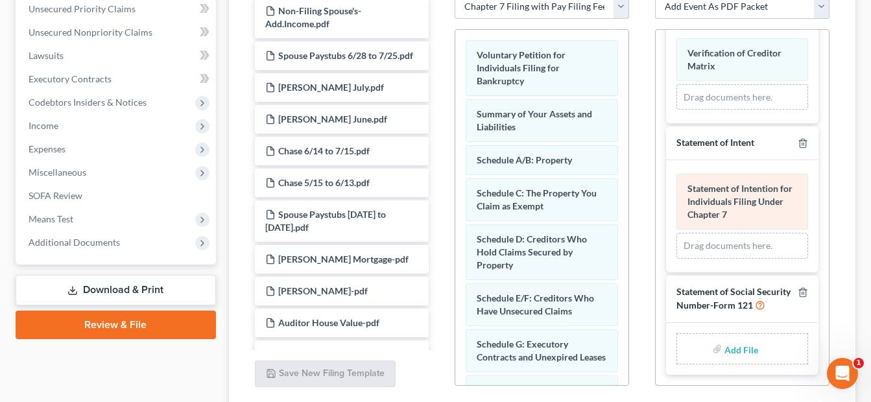
scroll to position [584, 0]
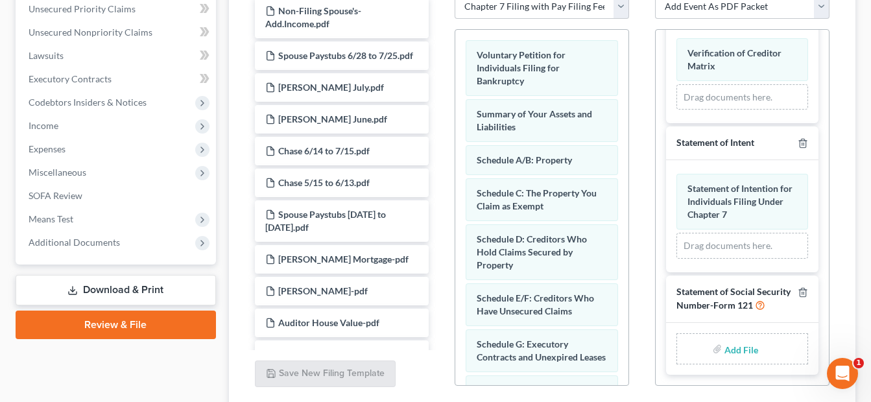
click at [725, 351] on input "file" at bounding box center [740, 348] width 31 height 23
type input "C:\fakepath\[PERSON_NAME].SSN.pdf"
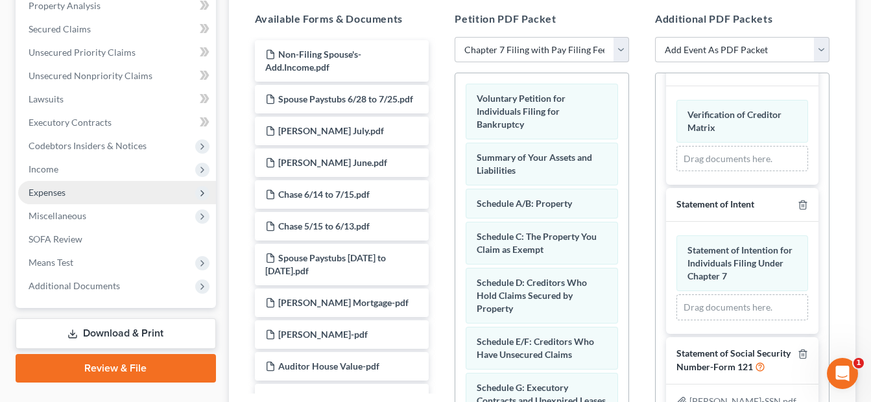
scroll to position [260, 0]
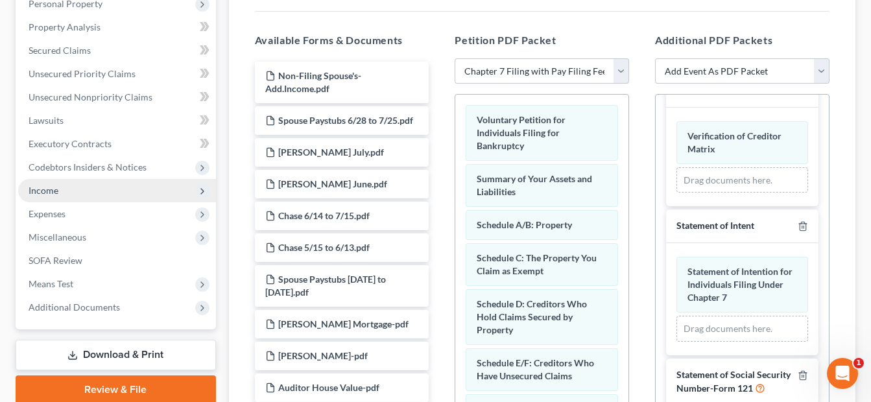
click at [73, 193] on span "Income" at bounding box center [117, 190] width 198 height 23
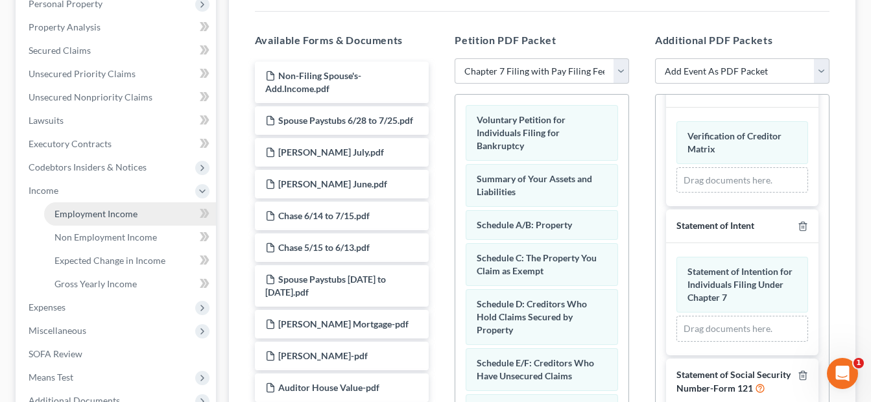
click at [76, 211] on span "Employment Income" at bounding box center [95, 213] width 83 height 11
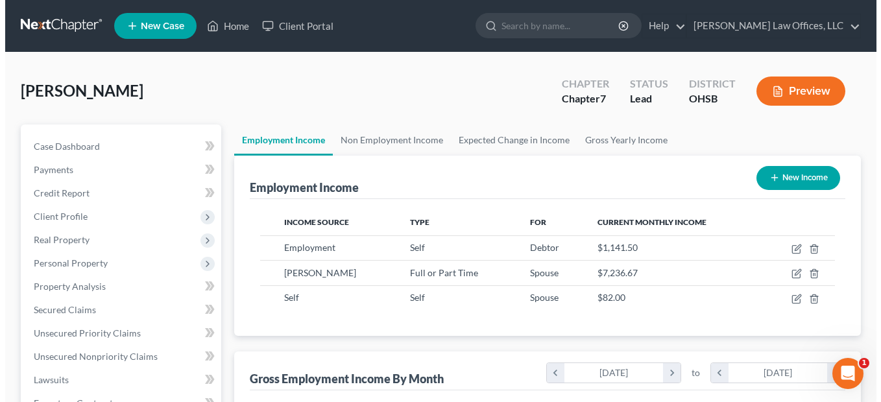
scroll to position [233, 351]
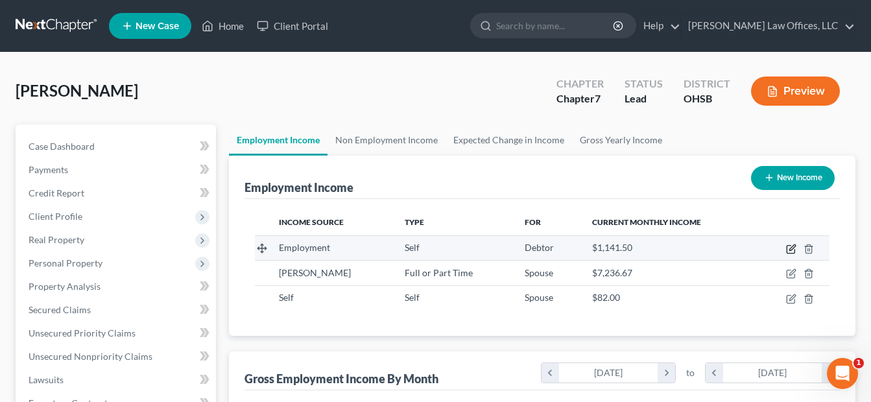
click at [790, 248] on icon "button" at bounding box center [791, 249] width 10 height 10
select select "1"
select select "0"
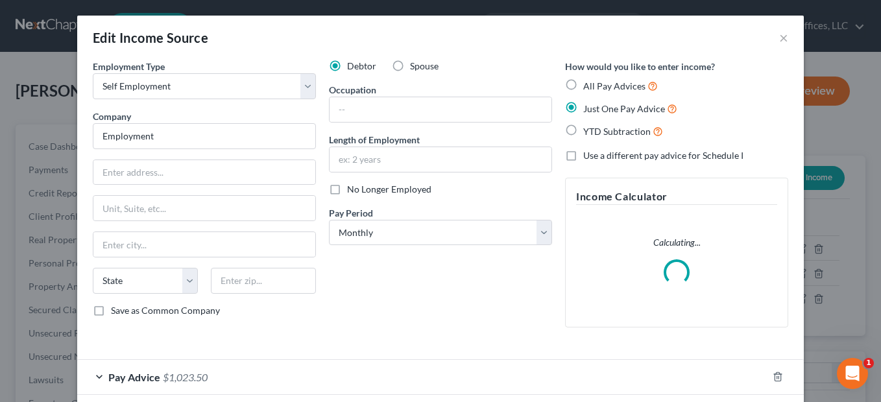
scroll to position [233, 355]
click at [395, 113] on input "text" at bounding box center [441, 109] width 222 height 25
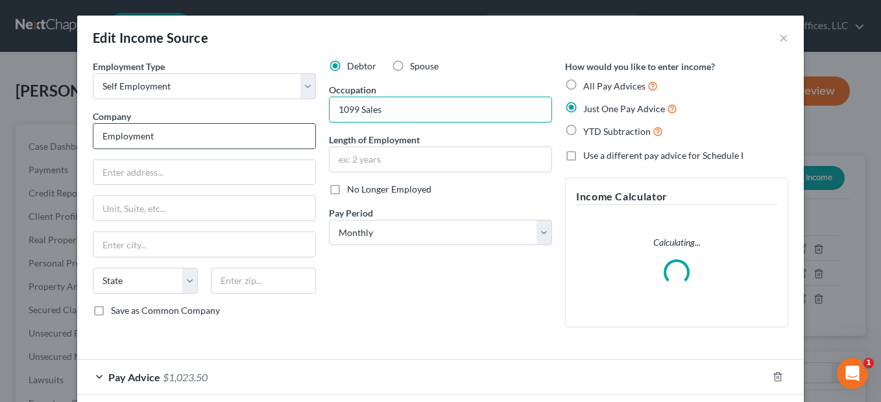
type input "1099 Sales"
drag, startPoint x: 159, startPoint y: 138, endPoint x: 83, endPoint y: 138, distance: 75.9
click at [86, 138] on div "Employment Type * Select Full or [DEMOGRAPHIC_DATA] Employment Self Employment …" at bounding box center [204, 199] width 236 height 278
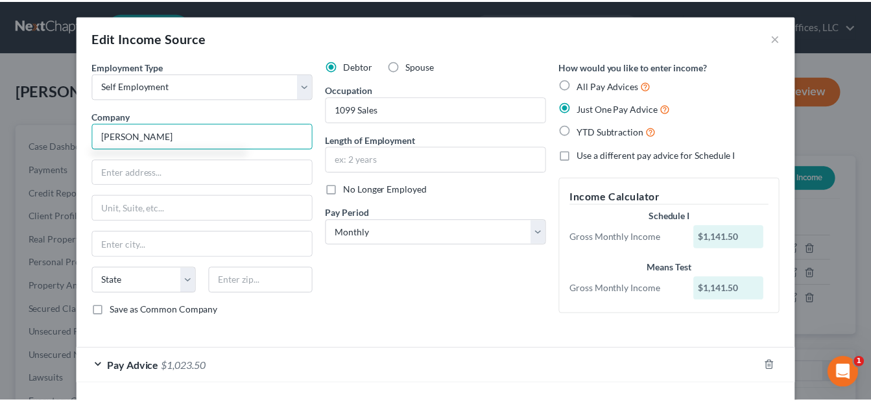
scroll to position [54, 0]
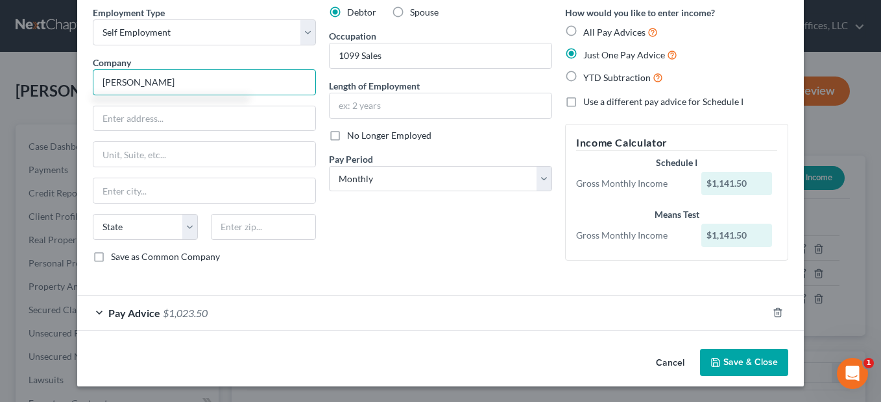
drag, startPoint x: 179, startPoint y: 84, endPoint x: 79, endPoint y: 86, distance: 100.6
click at [79, 86] on div "Employment Type * Select Full or [DEMOGRAPHIC_DATA] Employment Self Employment …" at bounding box center [440, 175] width 727 height 338
type input "1099 Sales"
click at [730, 354] on button "Save & Close" at bounding box center [744, 362] width 88 height 27
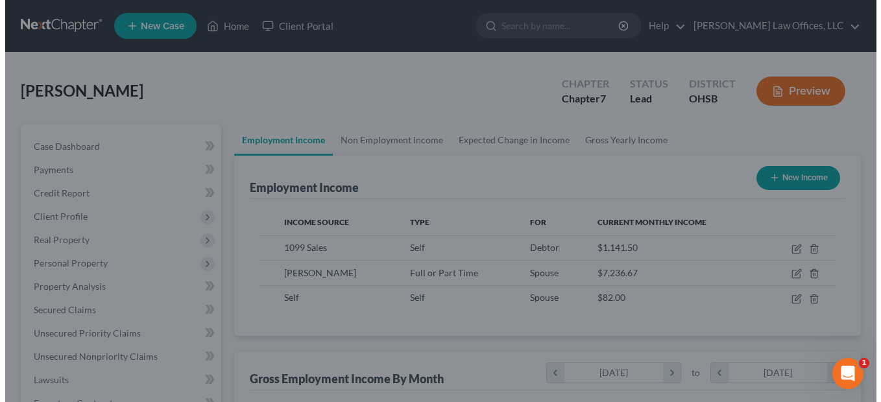
scroll to position [648536, 648418]
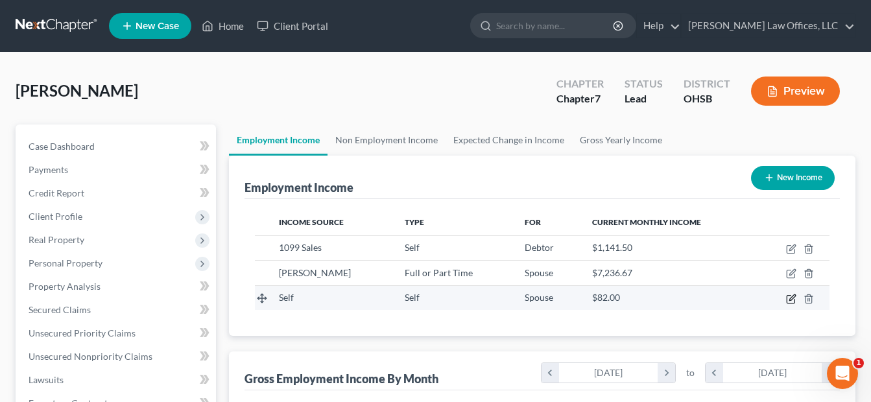
click at [790, 298] on icon "button" at bounding box center [791, 299] width 10 height 10
select select "1"
select select "0"
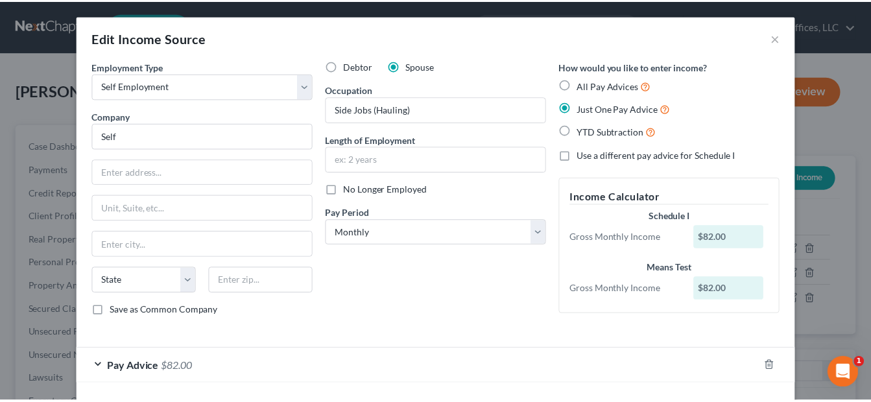
scroll to position [54, 0]
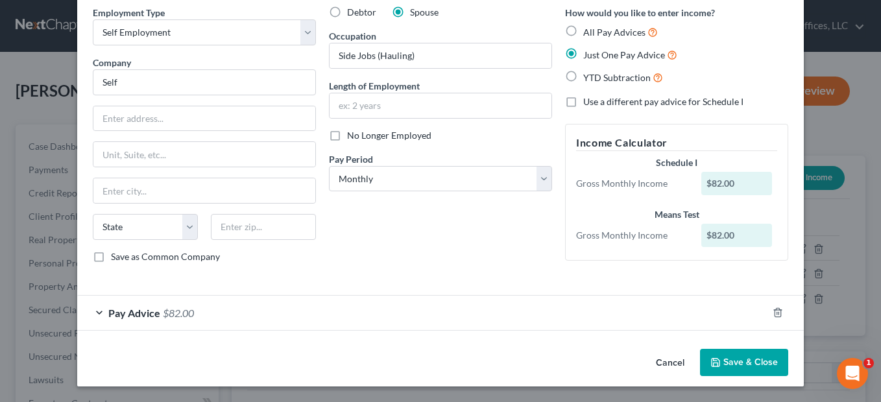
click at [745, 357] on button "Save & Close" at bounding box center [744, 362] width 88 height 27
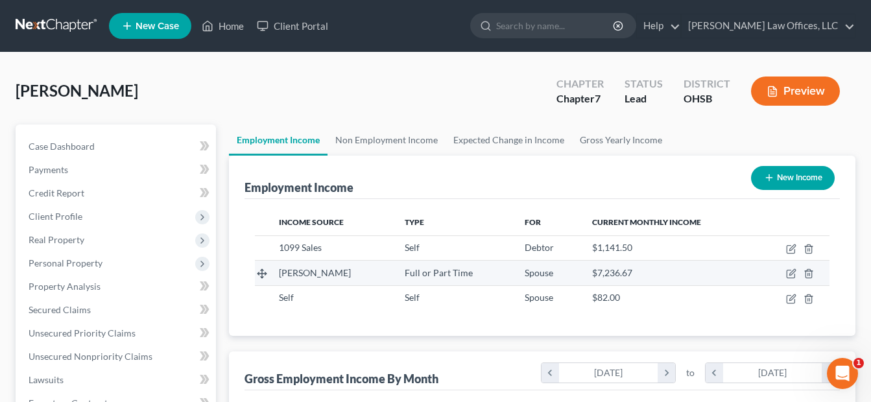
scroll to position [233, 351]
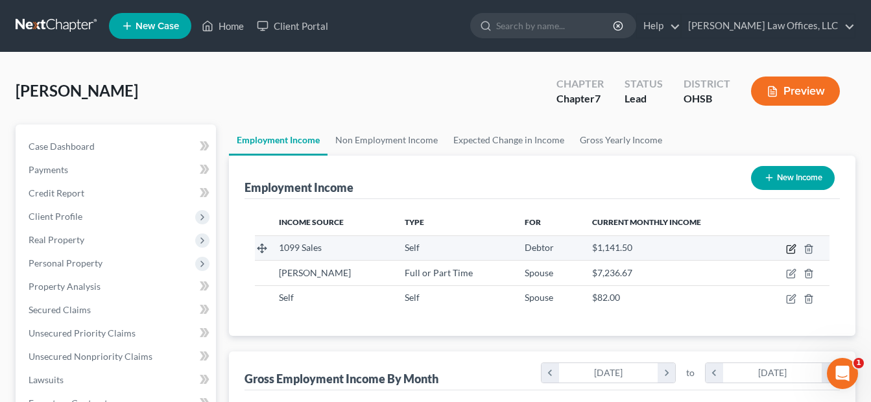
click at [791, 248] on icon "button" at bounding box center [793, 248] width 6 height 6
select select "1"
select select "0"
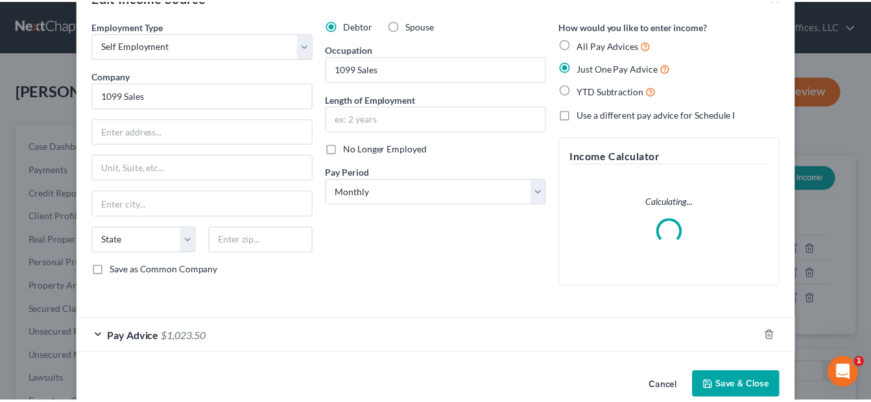
scroll to position [64, 0]
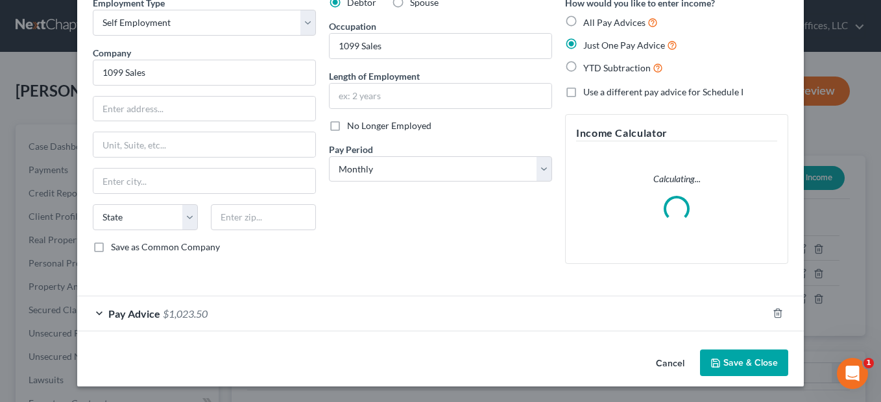
click at [724, 360] on button "Save & Close" at bounding box center [744, 363] width 88 height 27
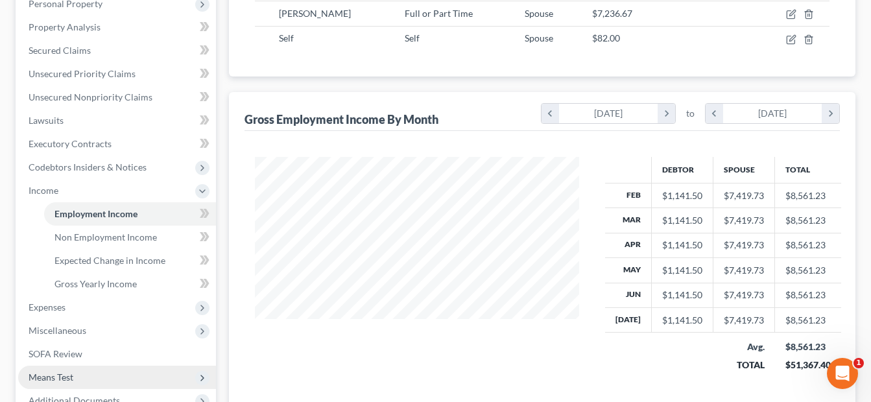
scroll to position [404, 0]
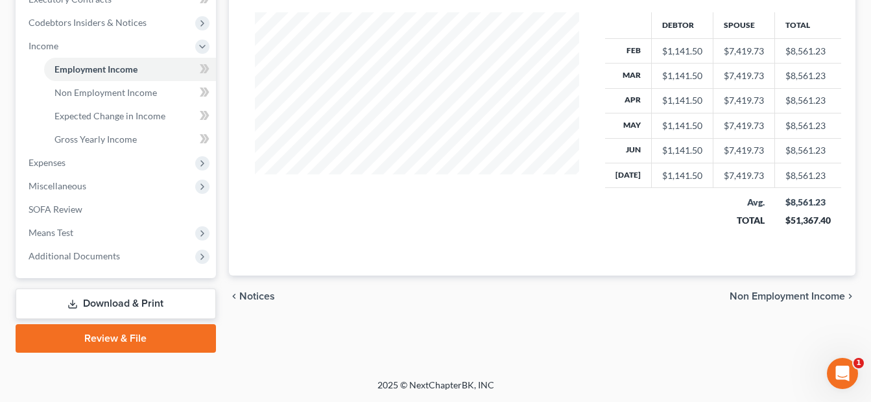
click at [149, 335] on link "Review & File" at bounding box center [116, 338] width 200 height 29
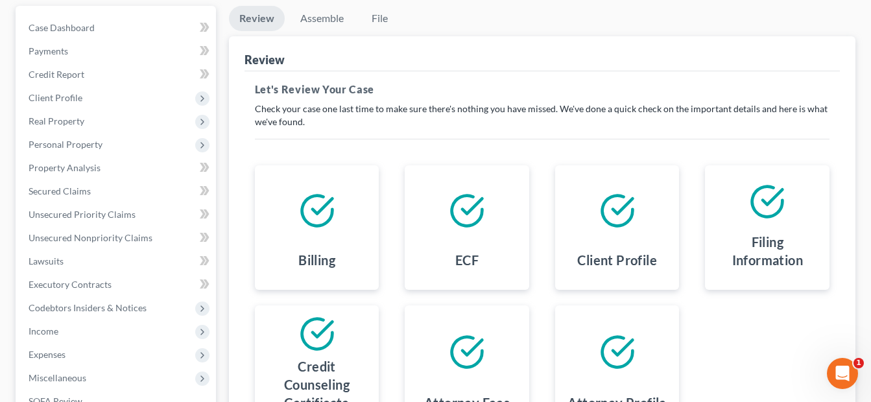
scroll to position [260, 0]
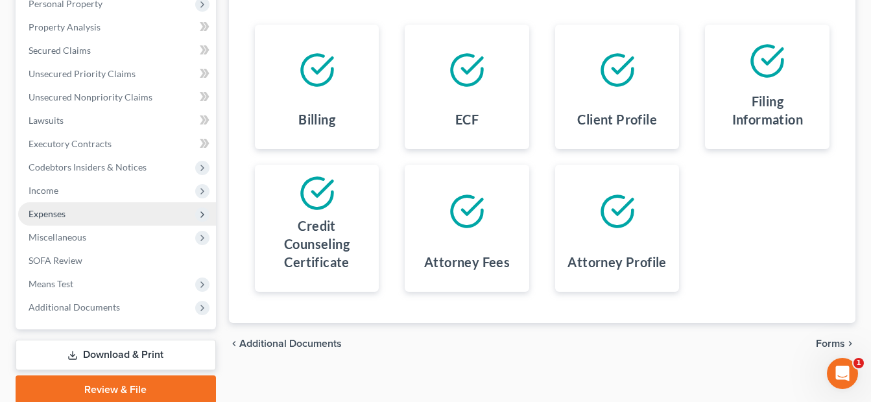
click at [60, 213] on span "Expenses" at bounding box center [47, 213] width 37 height 11
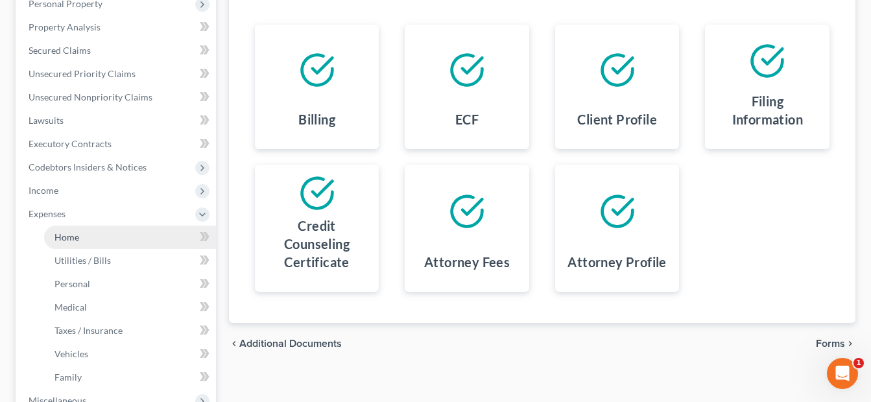
click at [72, 233] on span "Home" at bounding box center [66, 237] width 25 height 11
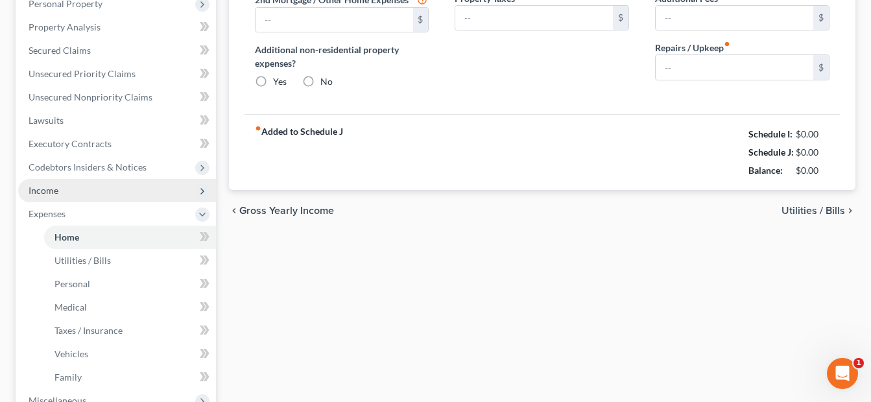
type input "916.00"
radio input "true"
type input "125.00"
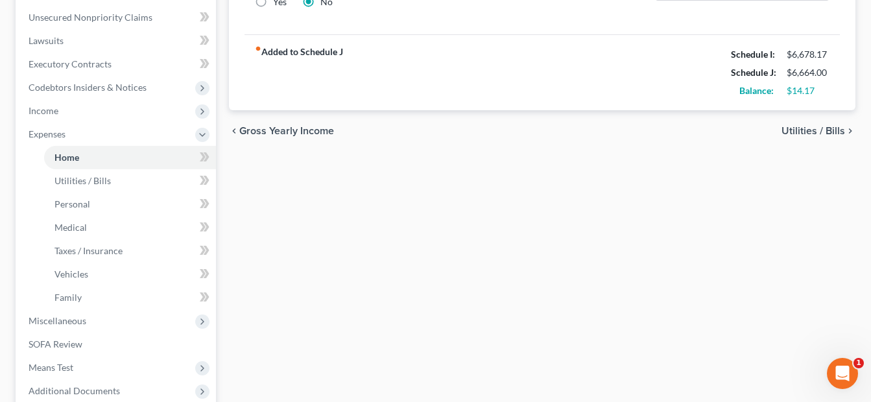
scroll to position [454, 0]
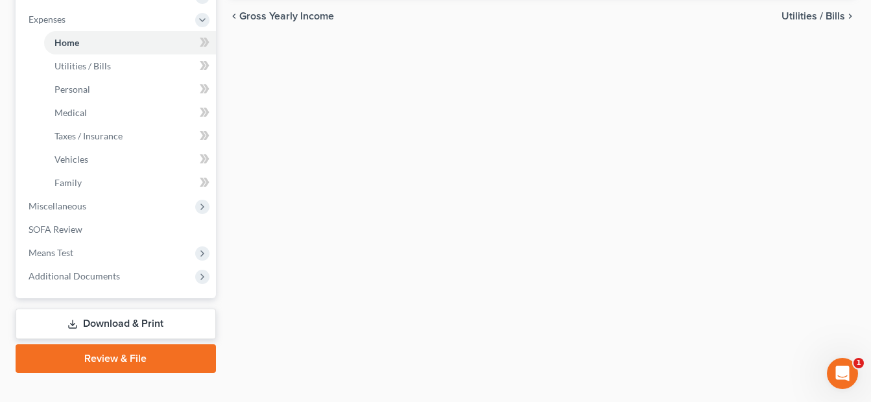
click at [101, 361] on link "Review & File" at bounding box center [116, 358] width 200 height 29
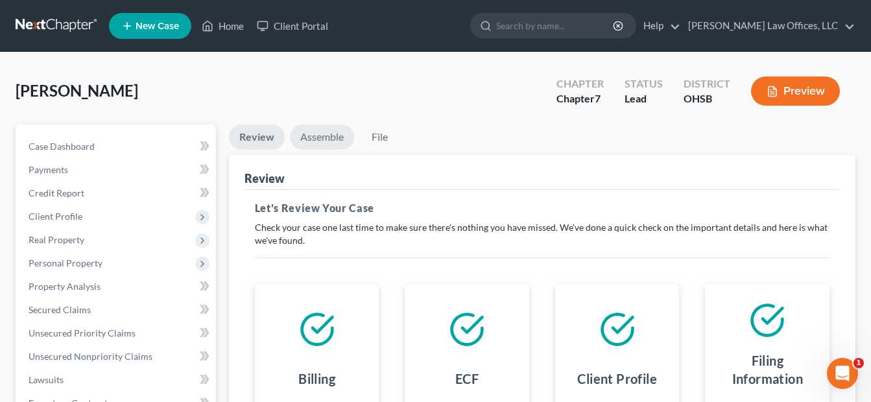
click at [315, 141] on link "Assemble" at bounding box center [322, 137] width 64 height 25
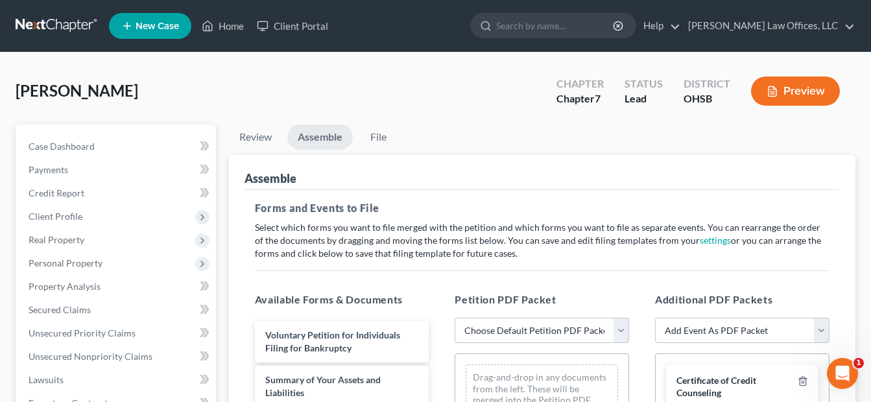
drag, startPoint x: 621, startPoint y: 327, endPoint x: 621, endPoint y: 317, distance: 9.7
click at [621, 327] on select "Choose Default Petition PDF Packet Emergency Filing (Voluntary Petition and Cre…" at bounding box center [542, 331] width 175 height 26
select select "4"
click at [455, 318] on select "Choose Default Petition PDF Packet Emergency Filing (Voluntary Petition and Cre…" at bounding box center [542, 331] width 175 height 26
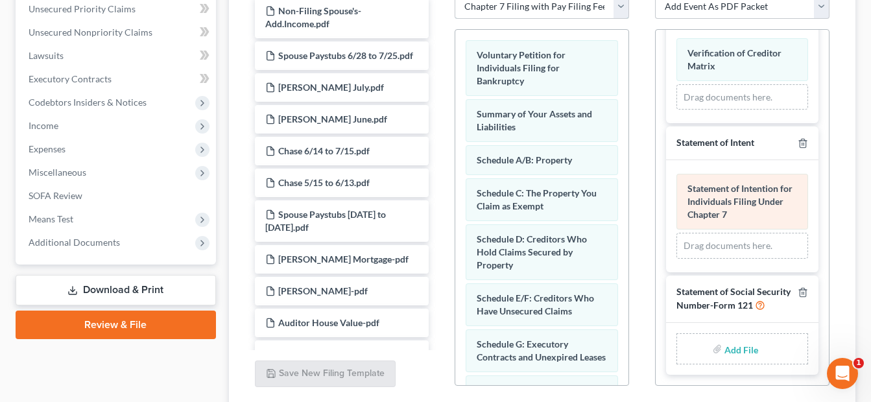
scroll to position [389, 0]
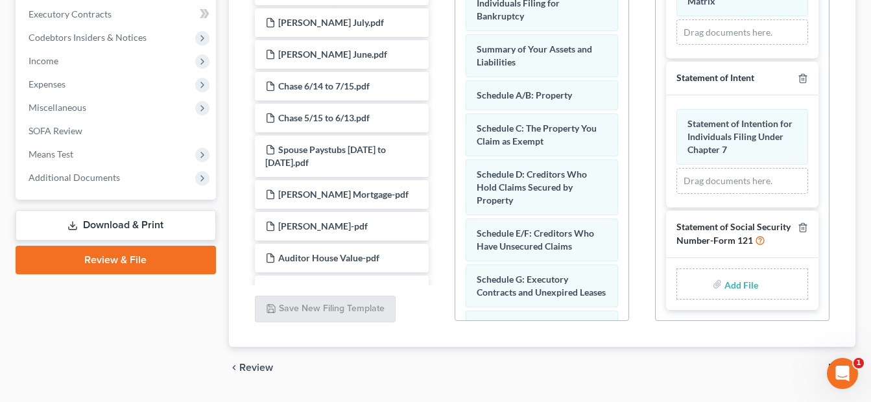
click at [731, 282] on input "file" at bounding box center [740, 283] width 31 height 23
type input "C:\fakepath\[PERSON_NAME].SSN.pdf"
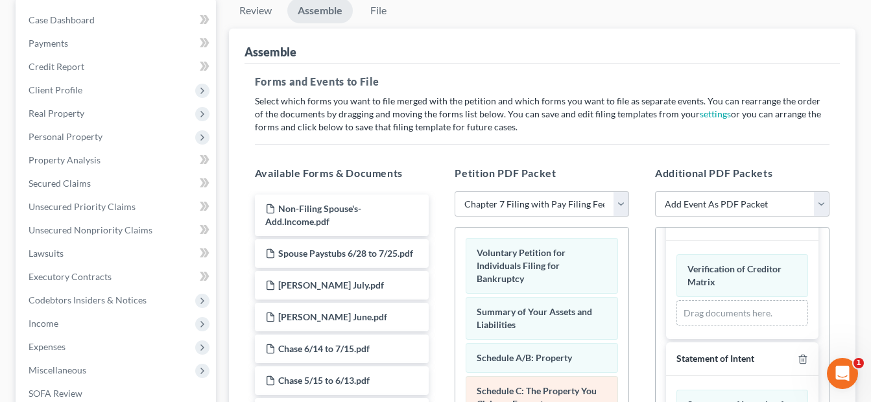
scroll to position [65, 0]
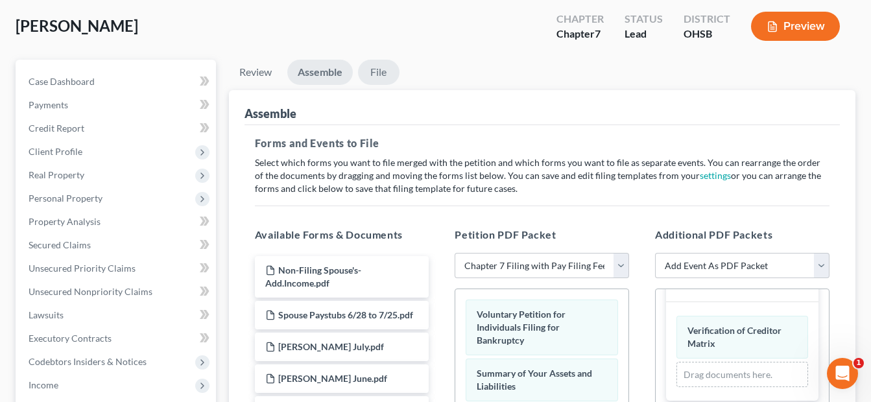
click at [376, 74] on link "File" at bounding box center [379, 72] width 42 height 25
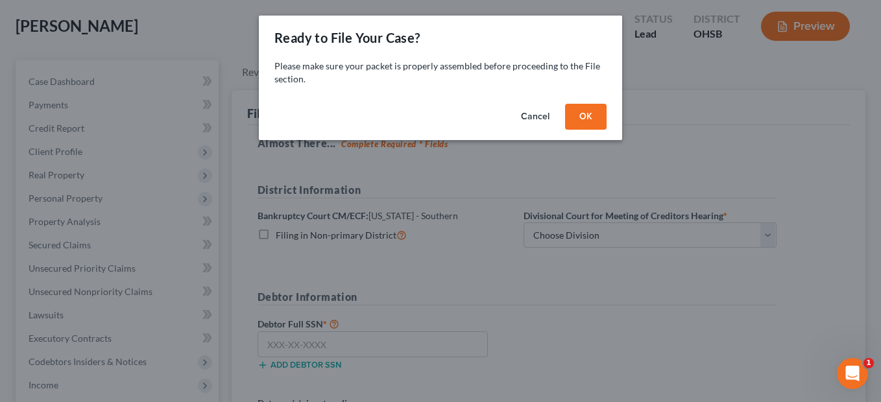
click at [575, 110] on button "OK" at bounding box center [586, 117] width 42 height 26
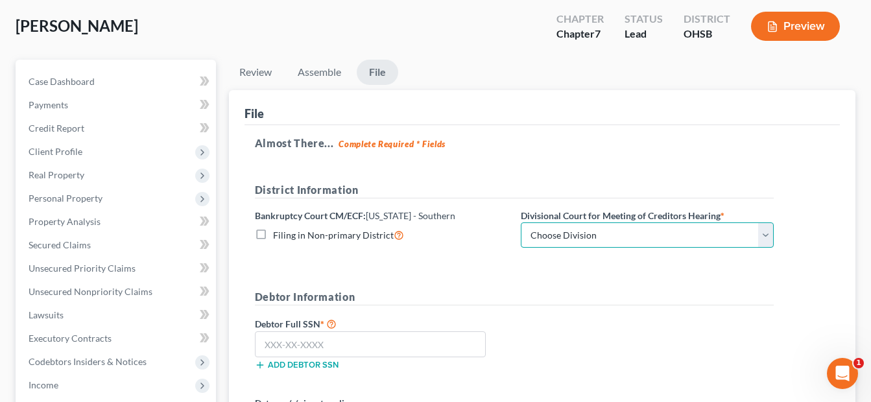
click at [764, 232] on select "Choose Division Cincinnati Columbus [GEOGRAPHIC_DATA]" at bounding box center [647, 236] width 253 height 26
select select "2"
click at [521, 223] on select "Choose Division Cincinnati Columbus [GEOGRAPHIC_DATA]" at bounding box center [647, 236] width 253 height 26
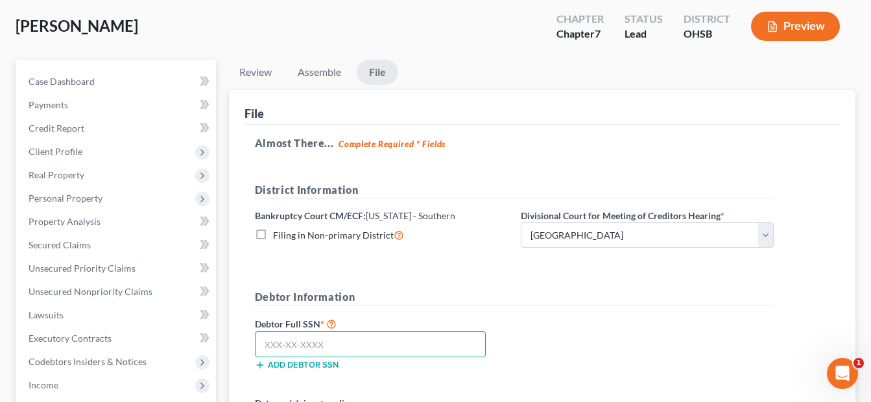
click at [392, 348] on input "text" at bounding box center [370, 345] width 231 height 26
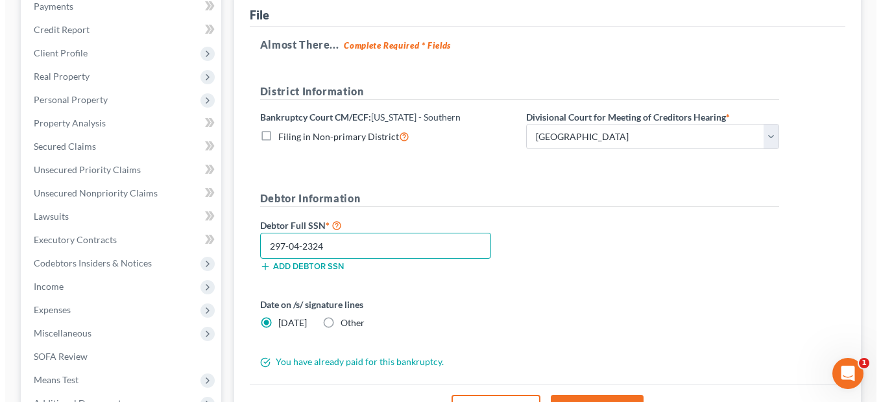
scroll to position [195, 0]
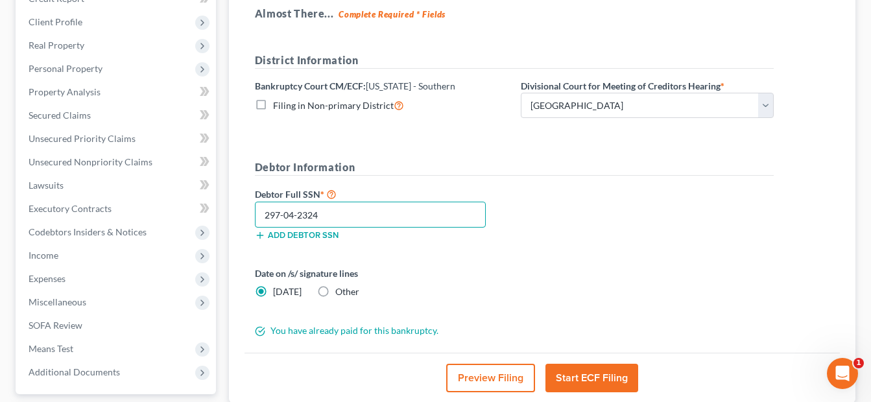
type input "297-04-2324"
click at [590, 370] on button "Start ECF Filing" at bounding box center [592, 378] width 93 height 29
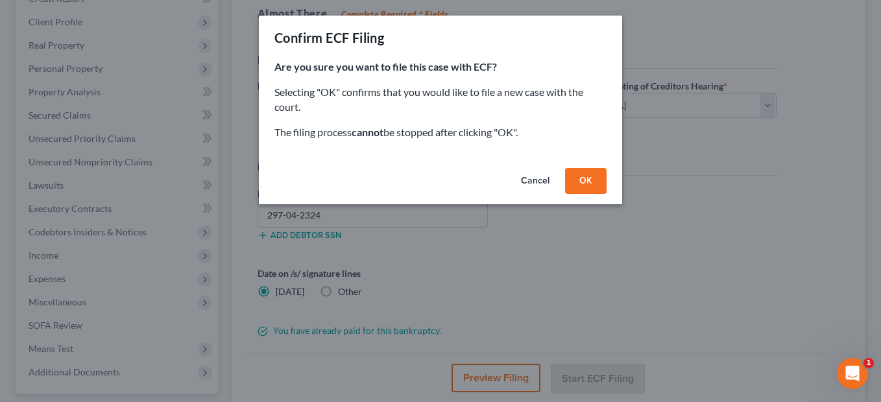
click at [581, 186] on button "OK" at bounding box center [586, 181] width 42 height 26
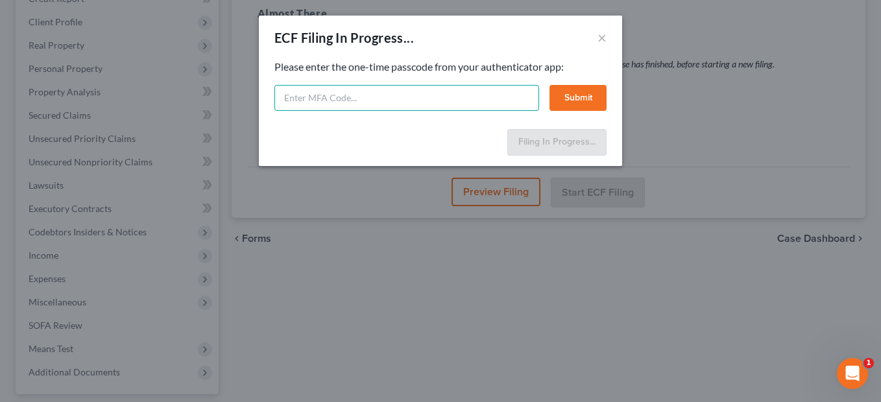
click at [354, 95] on input "text" at bounding box center [406, 98] width 265 height 26
type input "128833"
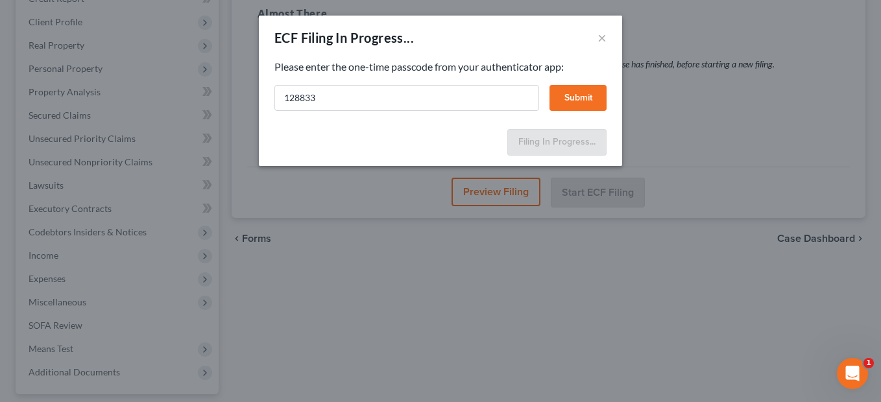
click at [565, 92] on button "Submit" at bounding box center [578, 98] width 57 height 26
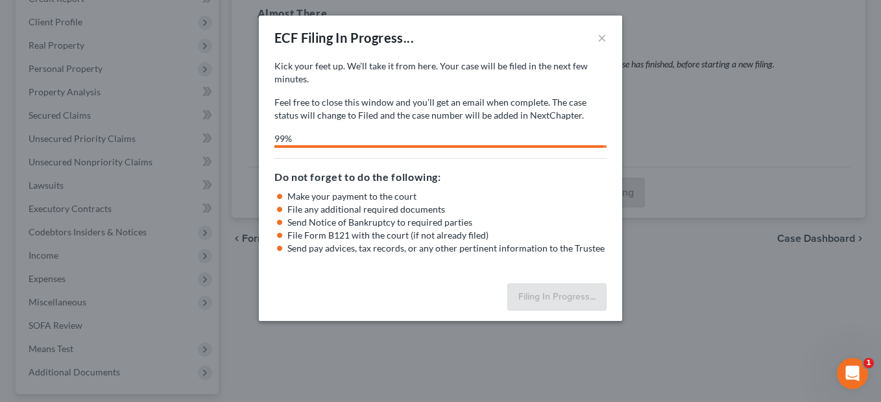
select select "2"
